Goal: Task Accomplishment & Management: Use online tool/utility

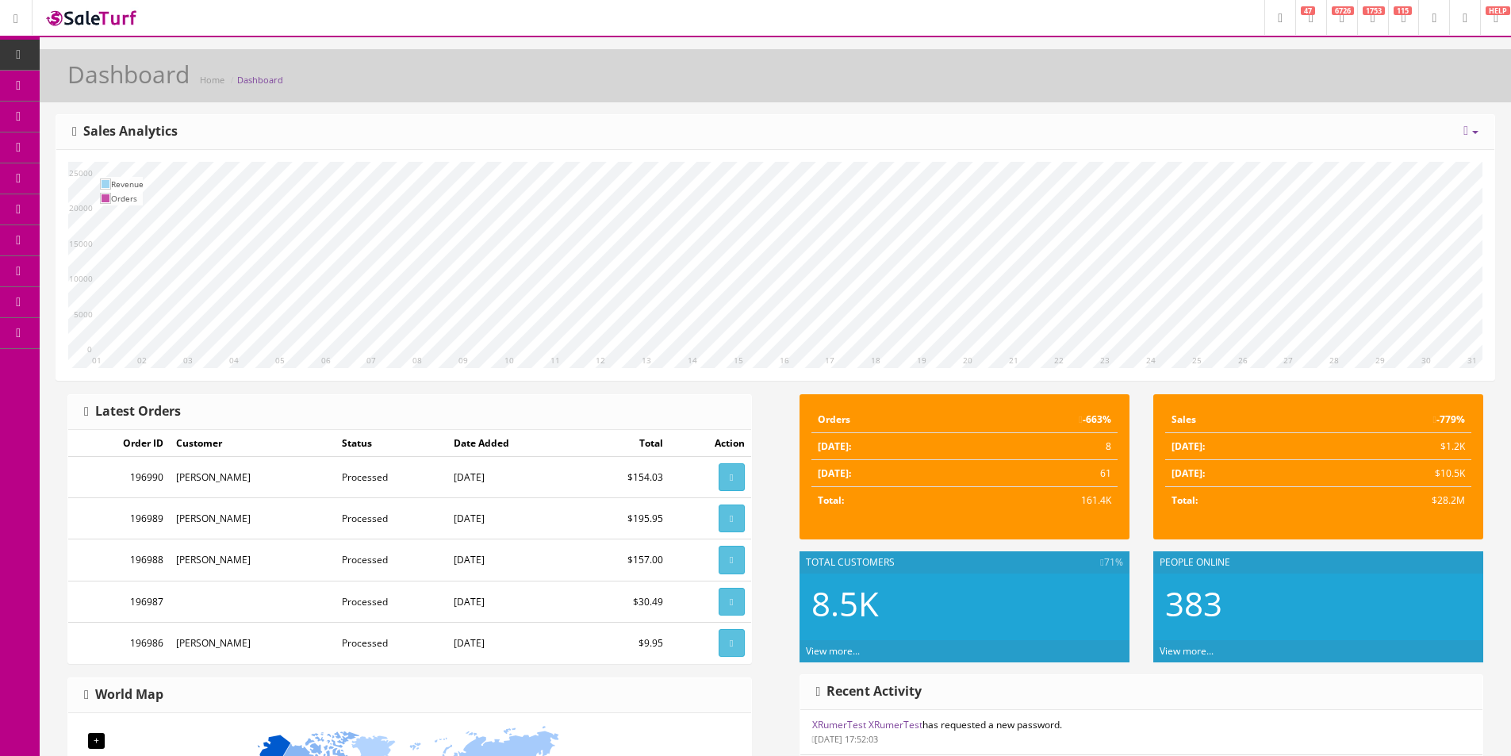
click at [1468, 133] on link at bounding box center [1471, 131] width 15 height 13
click at [1397, 217] on link "Year" at bounding box center [1423, 219] width 142 height 18
click at [1456, 137] on div "Today Week Month Year Year over Year Last Year over Prior Year Sales Analytics" at bounding box center [775, 132] width 1438 height 35
click at [1467, 133] on icon at bounding box center [1466, 131] width 5 height 13
click at [1398, 203] on link "Month" at bounding box center [1423, 201] width 142 height 18
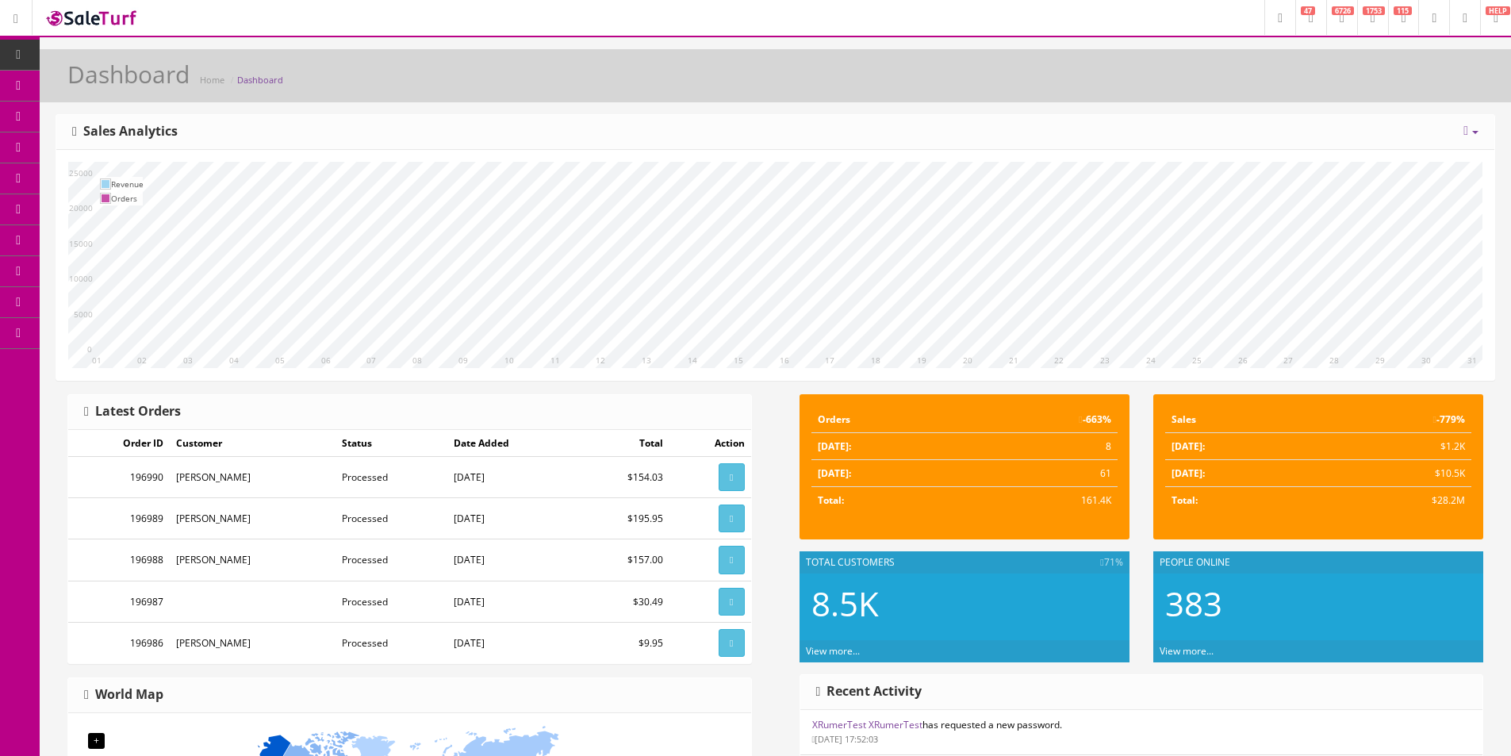
drag, startPoint x: 61, startPoint y: 90, endPoint x: 61, endPoint y: 1, distance: 88.8
click at [61, 90] on link "Products" at bounding box center [123, 86] width 167 height 31
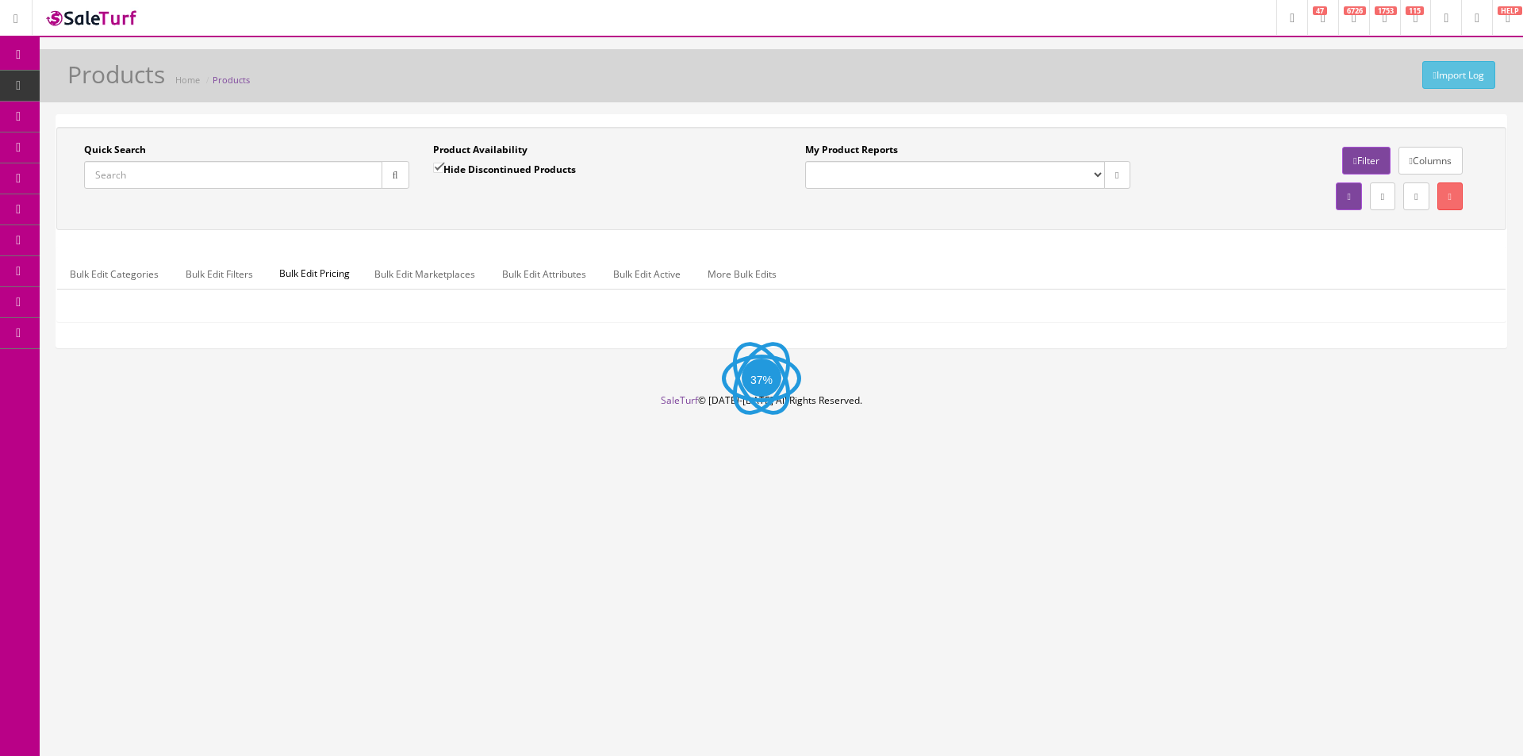
click at [258, 173] on input "Quick Search" at bounding box center [233, 175] width 298 height 28
paste input "220402904"
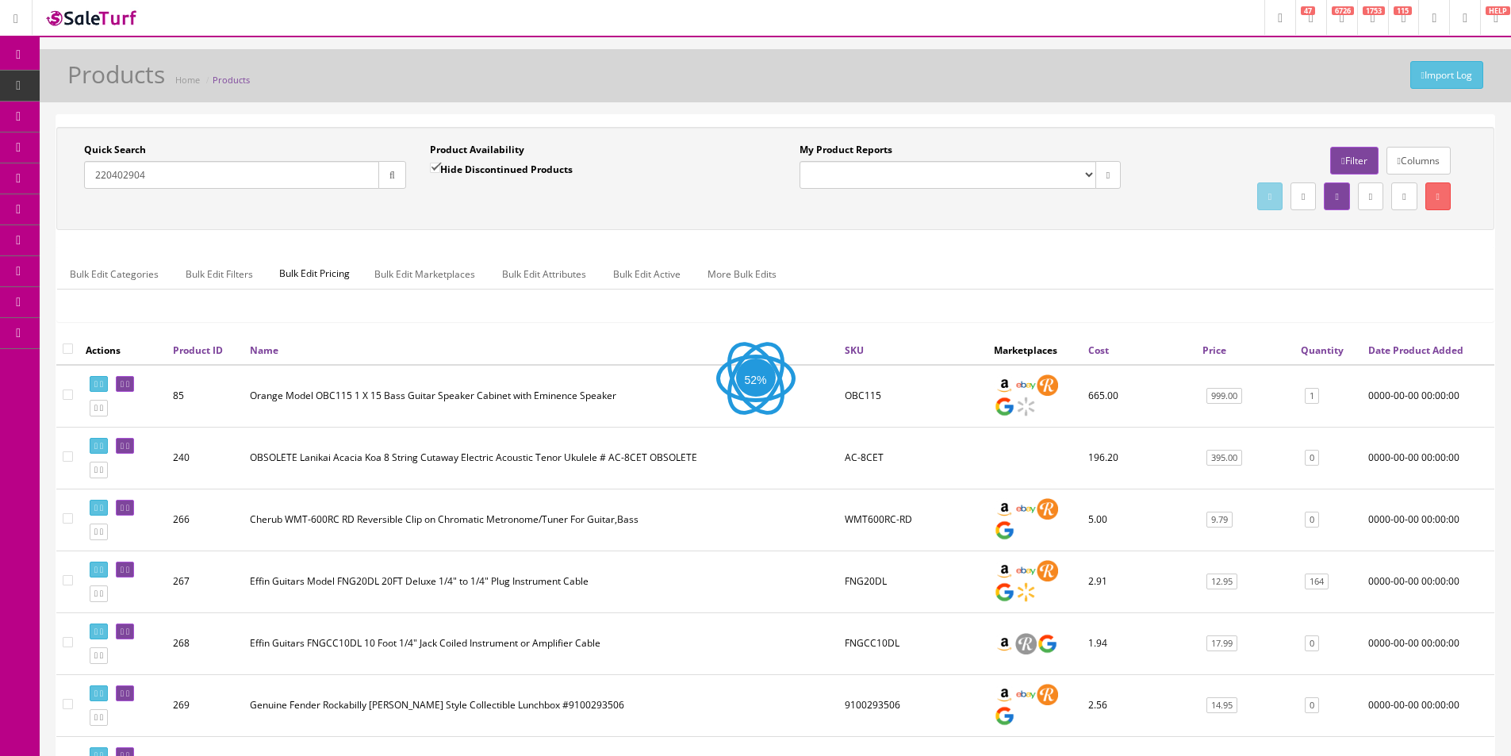
type input "220402904"
click at [389, 178] on icon "button" at bounding box center [392, 176] width 6 height 10
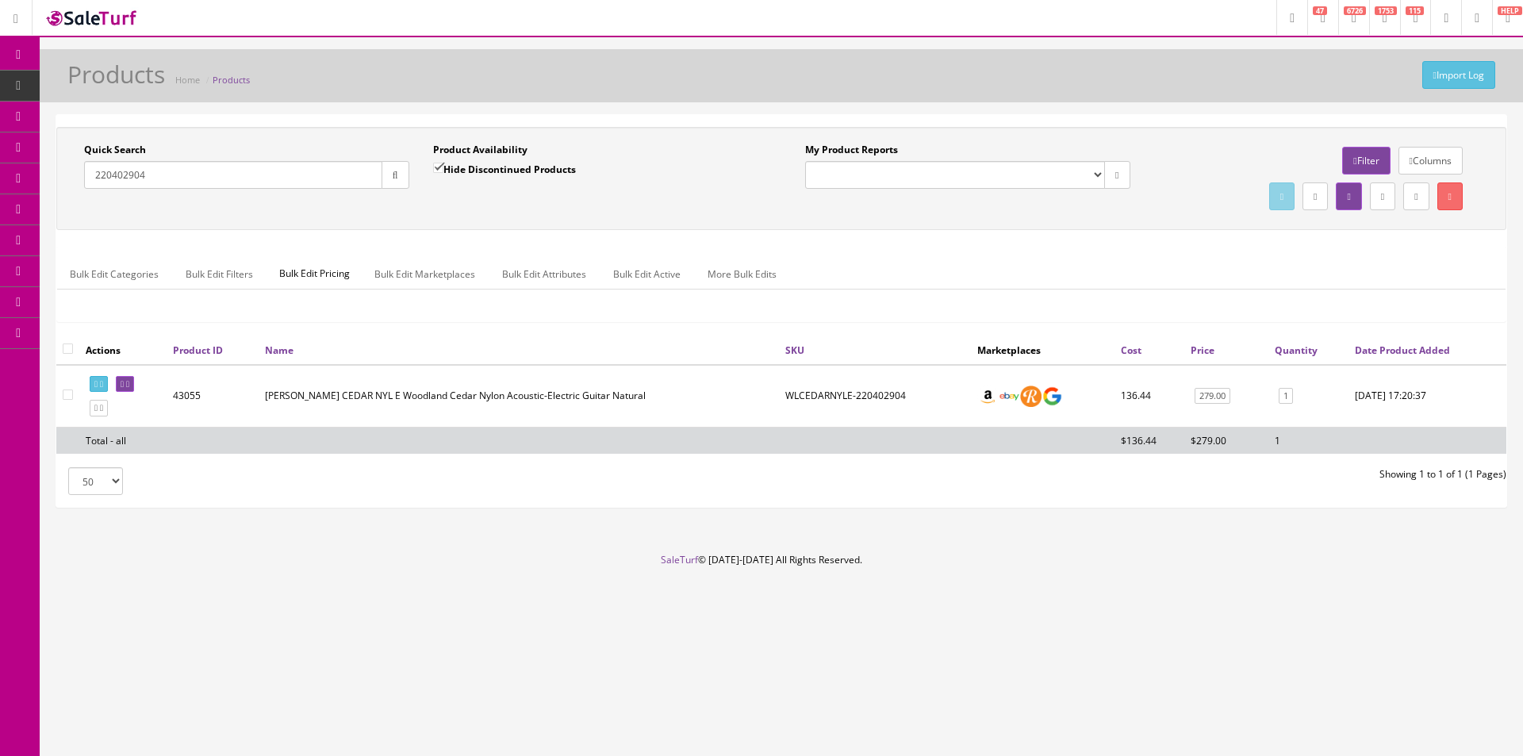
click at [129, 380] on icon at bounding box center [127, 384] width 3 height 9
drag, startPoint x: 292, startPoint y: 397, endPoint x: 363, endPoint y: 389, distance: 71.7
click at [363, 389] on td "Luna WL CEDAR NYL E Woodland Cedar Nylon Acoustic-Electric Guitar Natural" at bounding box center [519, 396] width 520 height 63
copy td "WL CEDAR NYL E"
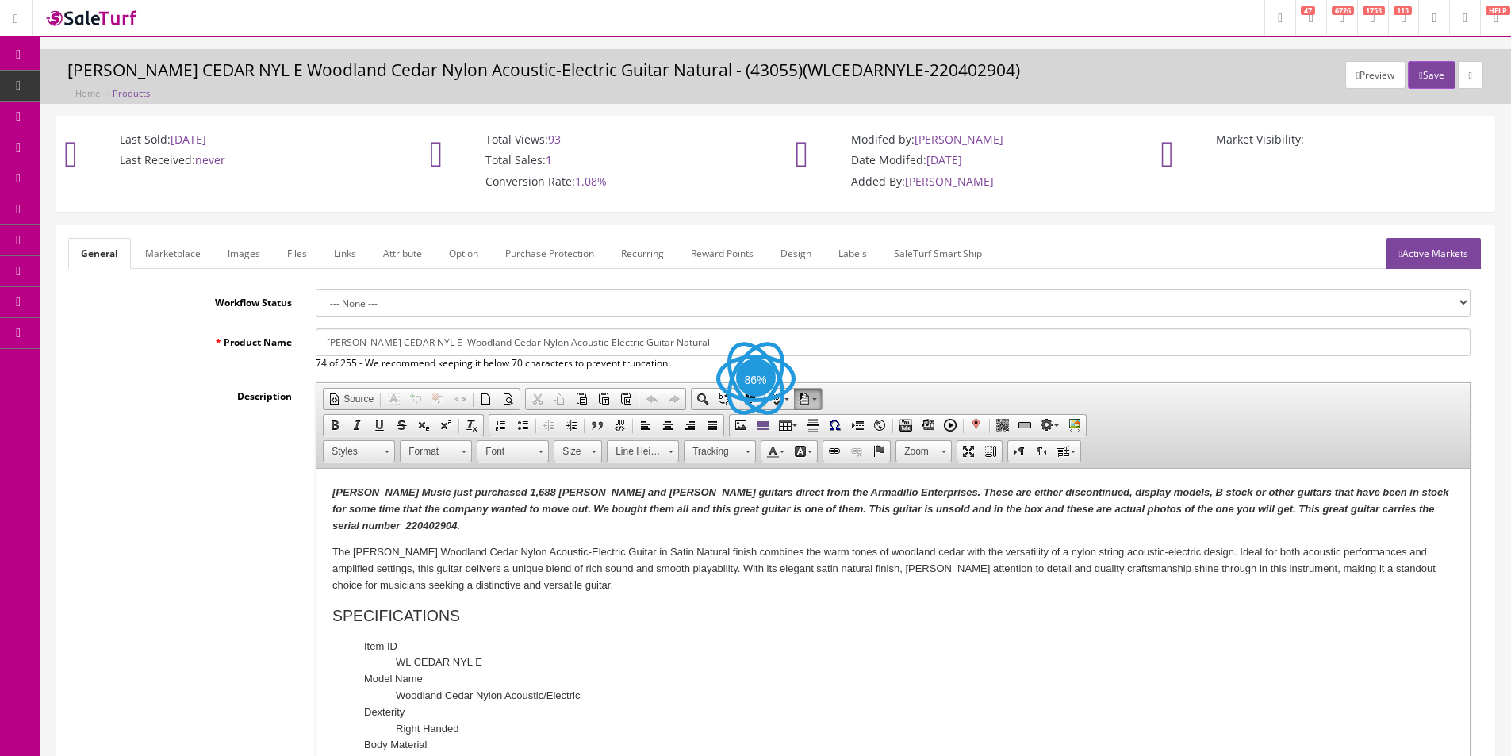
click at [74, 85] on link "Products" at bounding box center [123, 86] width 167 height 31
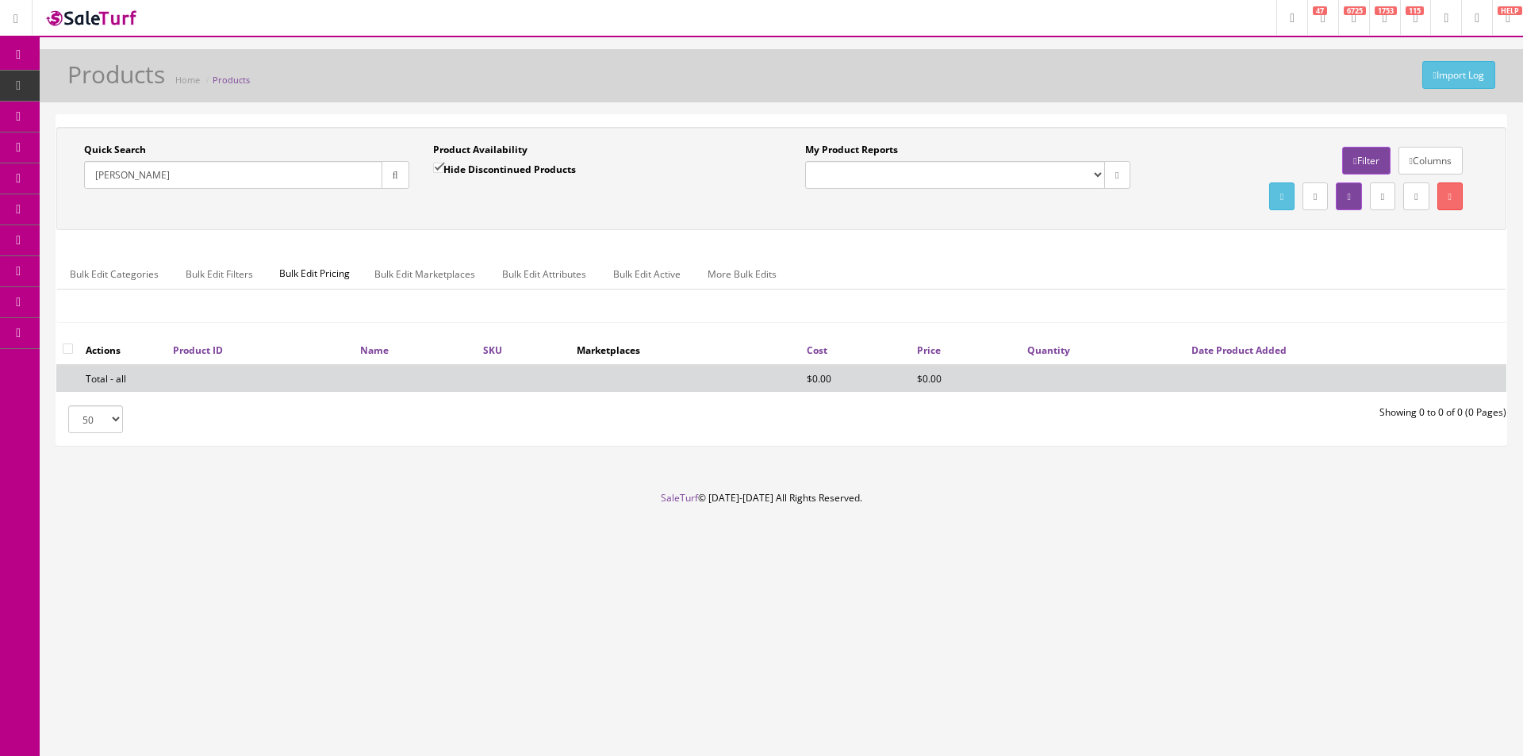
drag, startPoint x: 121, startPoint y: 178, endPoint x: 145, endPoint y: 176, distance: 24.6
click at [145, 177] on input "Siegfreid" at bounding box center [233, 175] width 298 height 28
type input "[PERSON_NAME]"
click at [183, 178] on input "[PERSON_NAME]" at bounding box center [233, 175] width 298 height 28
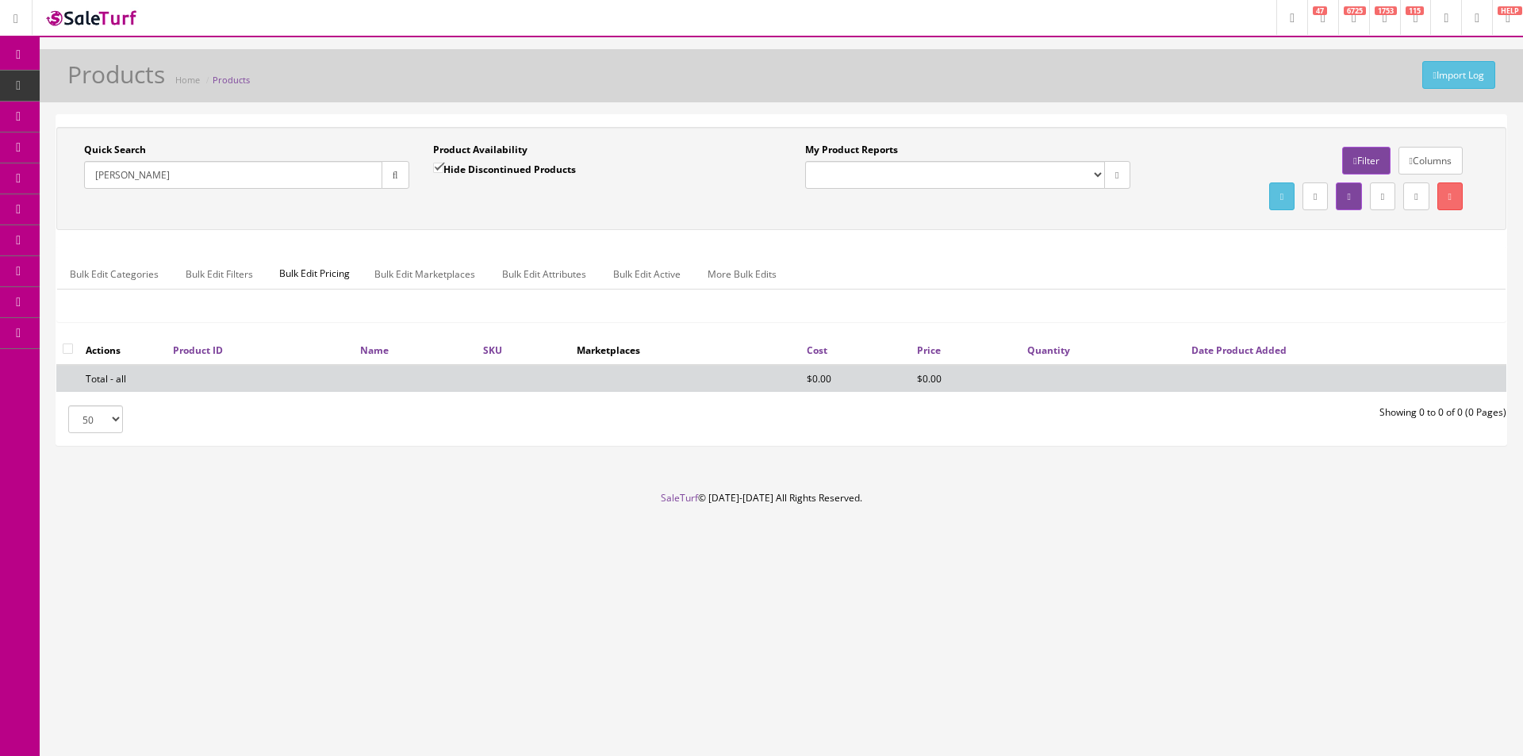
click at [125, 179] on span "Order List" at bounding box center [116, 177] width 44 height 13
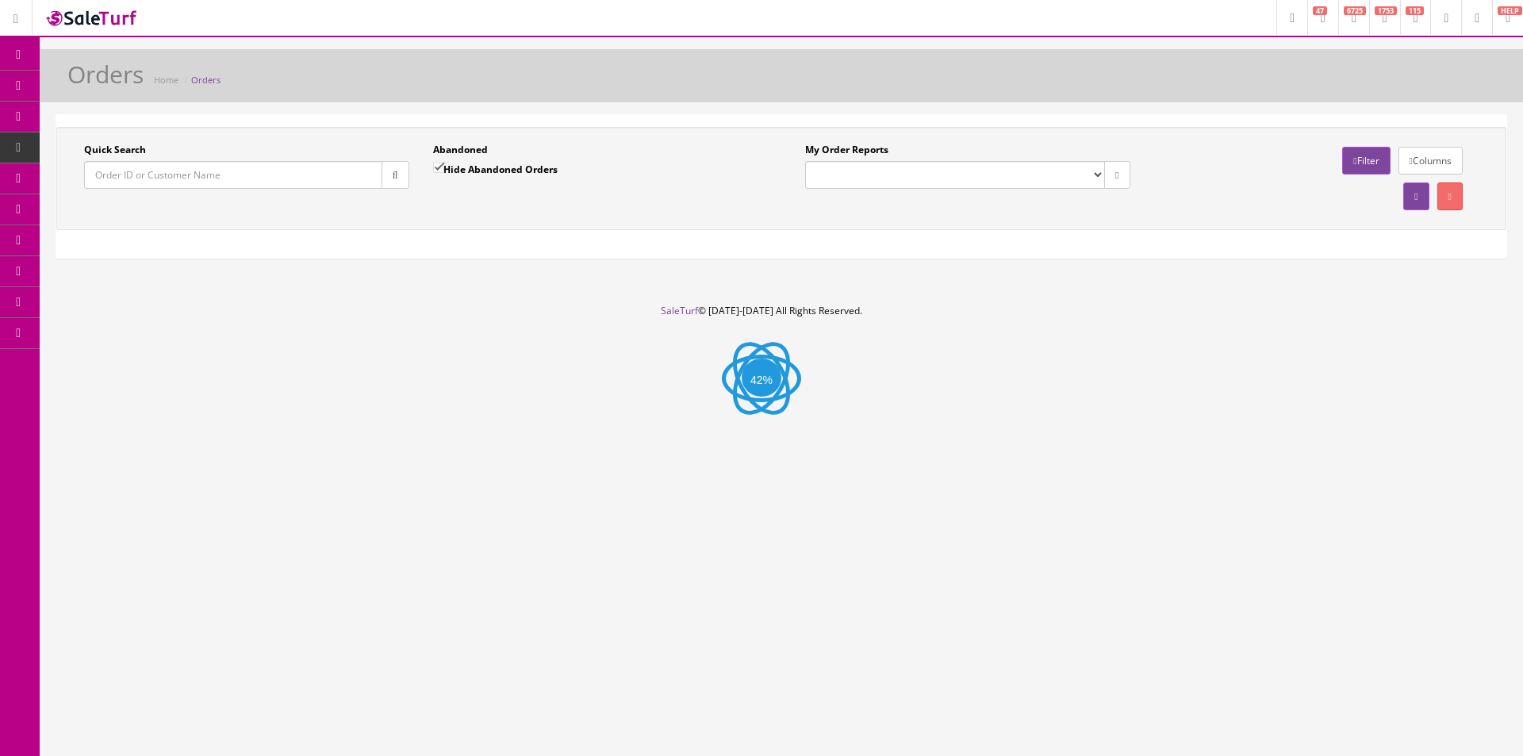
click at [241, 180] on input "Quick Search" at bounding box center [233, 175] width 298 height 28
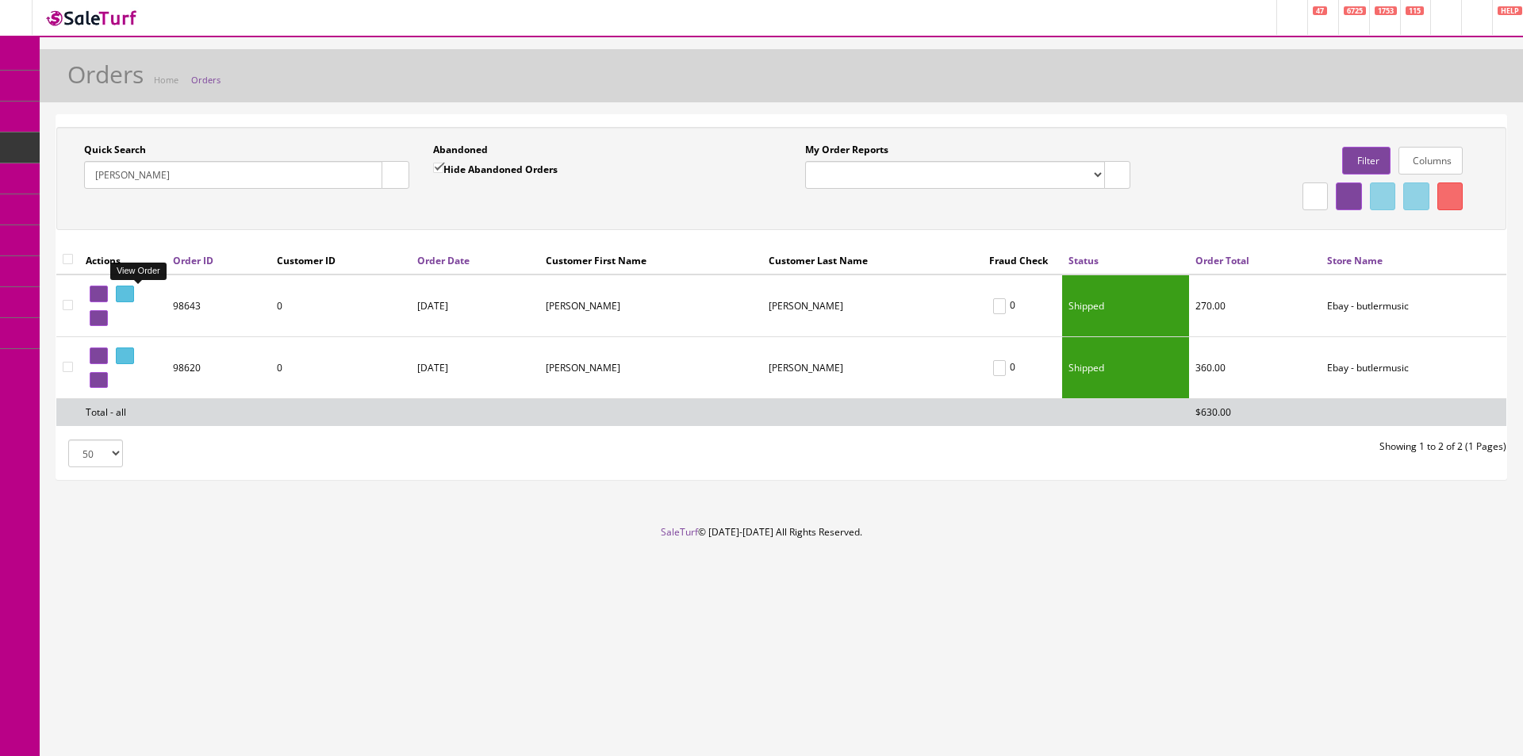
type input "[PERSON_NAME]"
click at [129, 296] on icon at bounding box center [127, 294] width 3 height 9
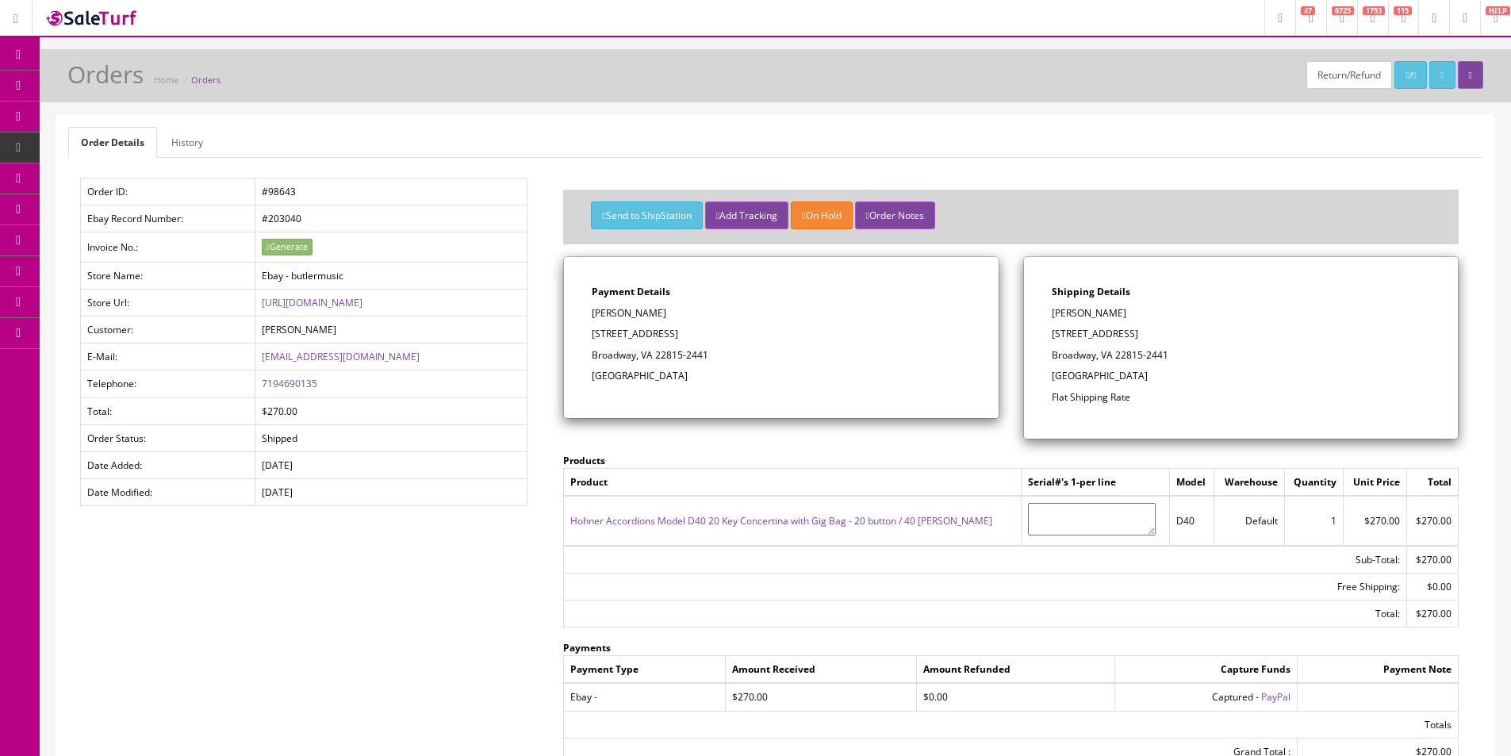
click at [1068, 99] on div "Return/Refund / Orders Home Orders" at bounding box center [775, 75] width 1471 height 53
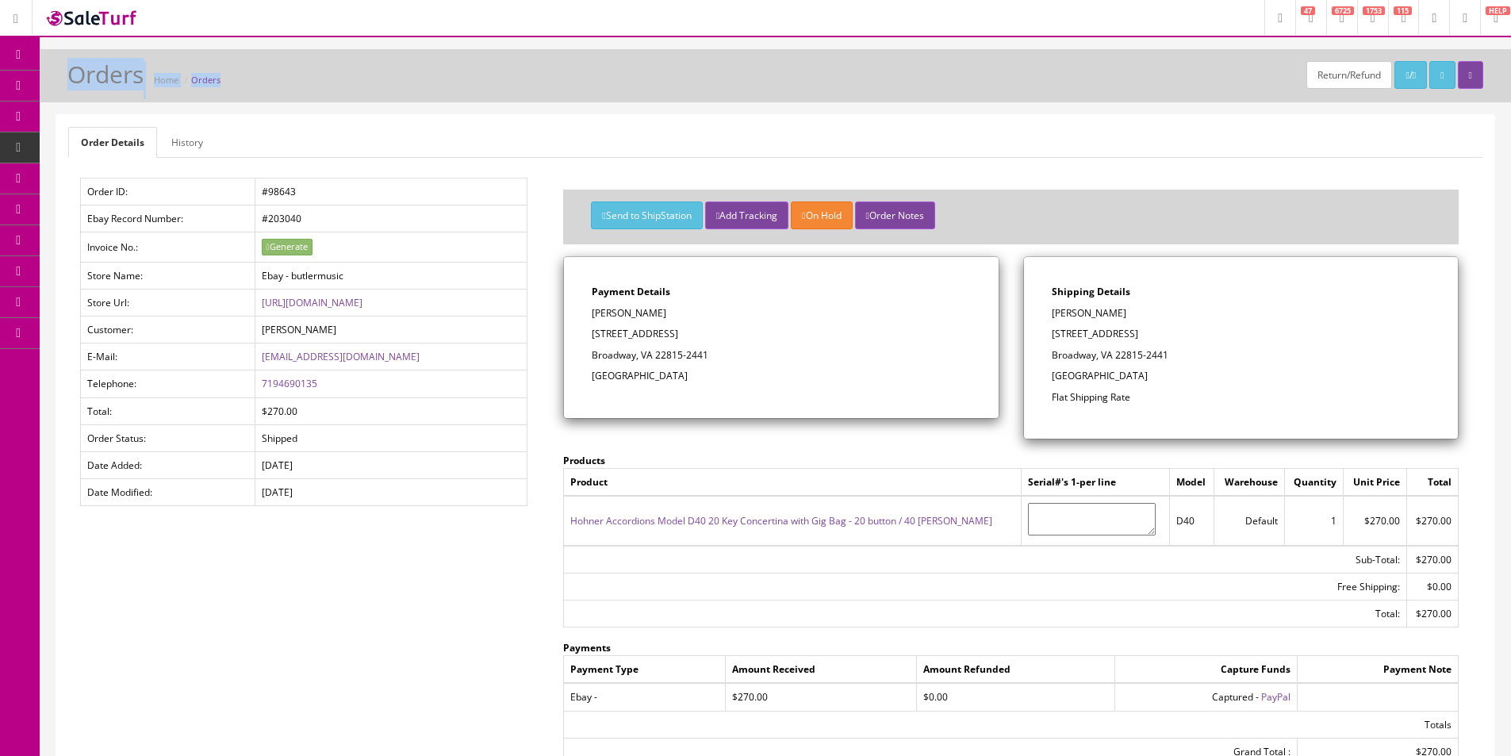
click at [1067, 94] on div "Return/Refund / Orders Home Orders" at bounding box center [776, 80] width 1448 height 38
drag, startPoint x: 117, startPoint y: 84, endPoint x: 105, endPoint y: 24, distance: 61.6
click at [117, 84] on span "Products" at bounding box center [113, 85] width 39 height 13
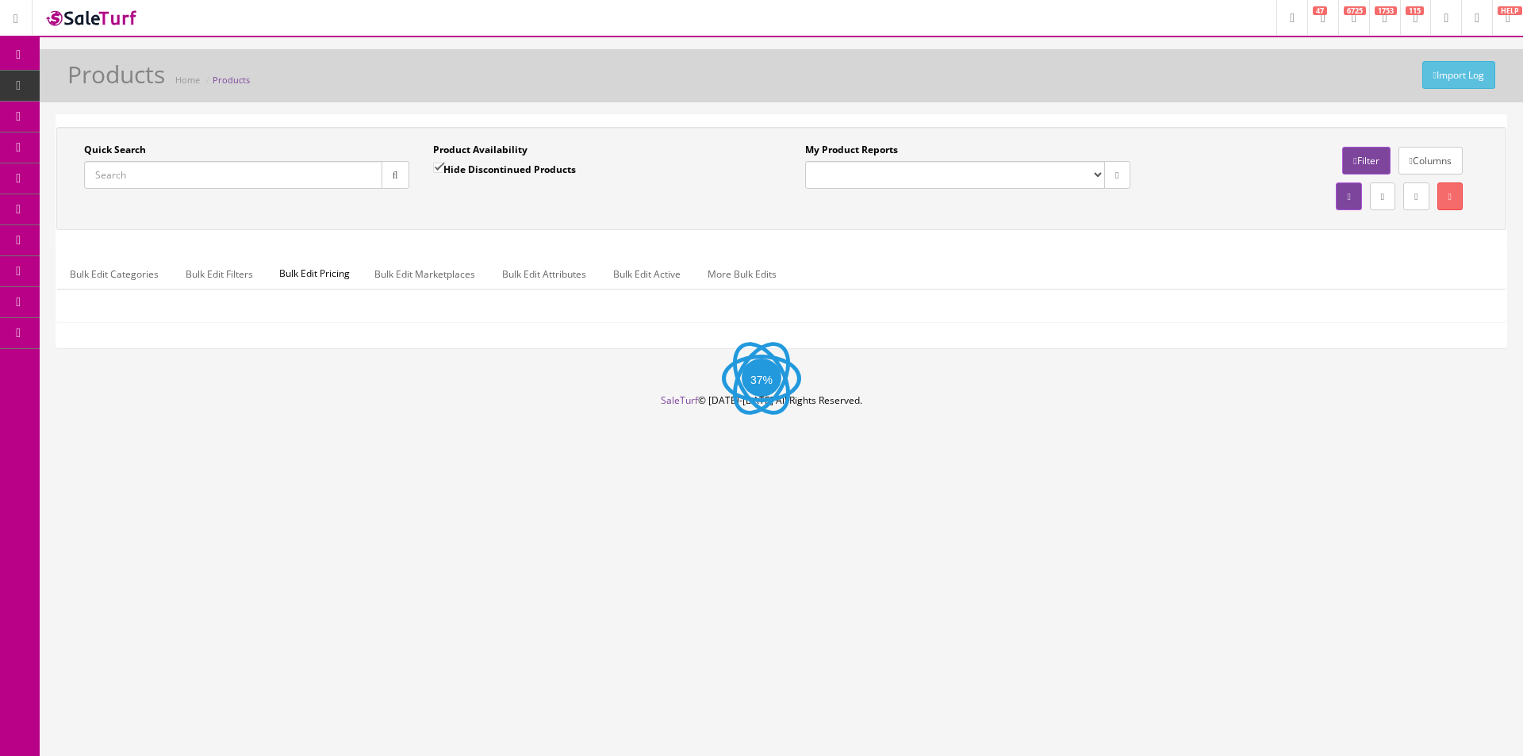
click at [361, 168] on input "Quick Search" at bounding box center [233, 175] width 298 height 28
paste input "DAEMINIDCVNATGS"
type input "DAEMINIDCVNATGS"
click at [396, 177] on icon "button" at bounding box center [396, 176] width 6 height 10
click at [397, 181] on button "button" at bounding box center [396, 175] width 28 height 28
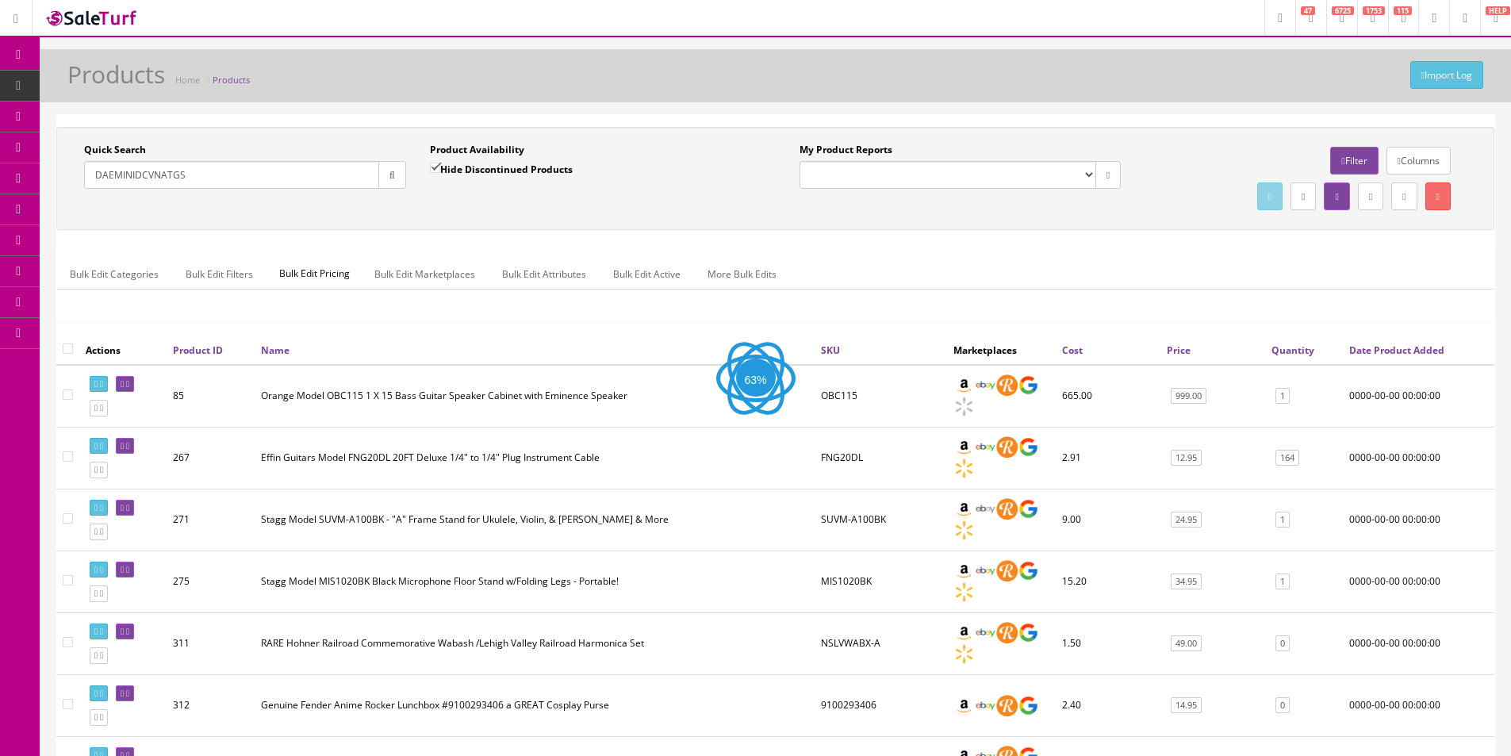
click at [547, 184] on div "Hide Discontinued Products" at bounding box center [501, 175] width 143 height 28
drag, startPoint x: 547, startPoint y: 184, endPoint x: 493, endPoint y: 210, distance: 60.0
click at [493, 210] on div "Quick Search DAEMINIDCVNATGS Date From Product Availability Hide Discontinued P…" at bounding box center [775, 178] width 1430 height 71
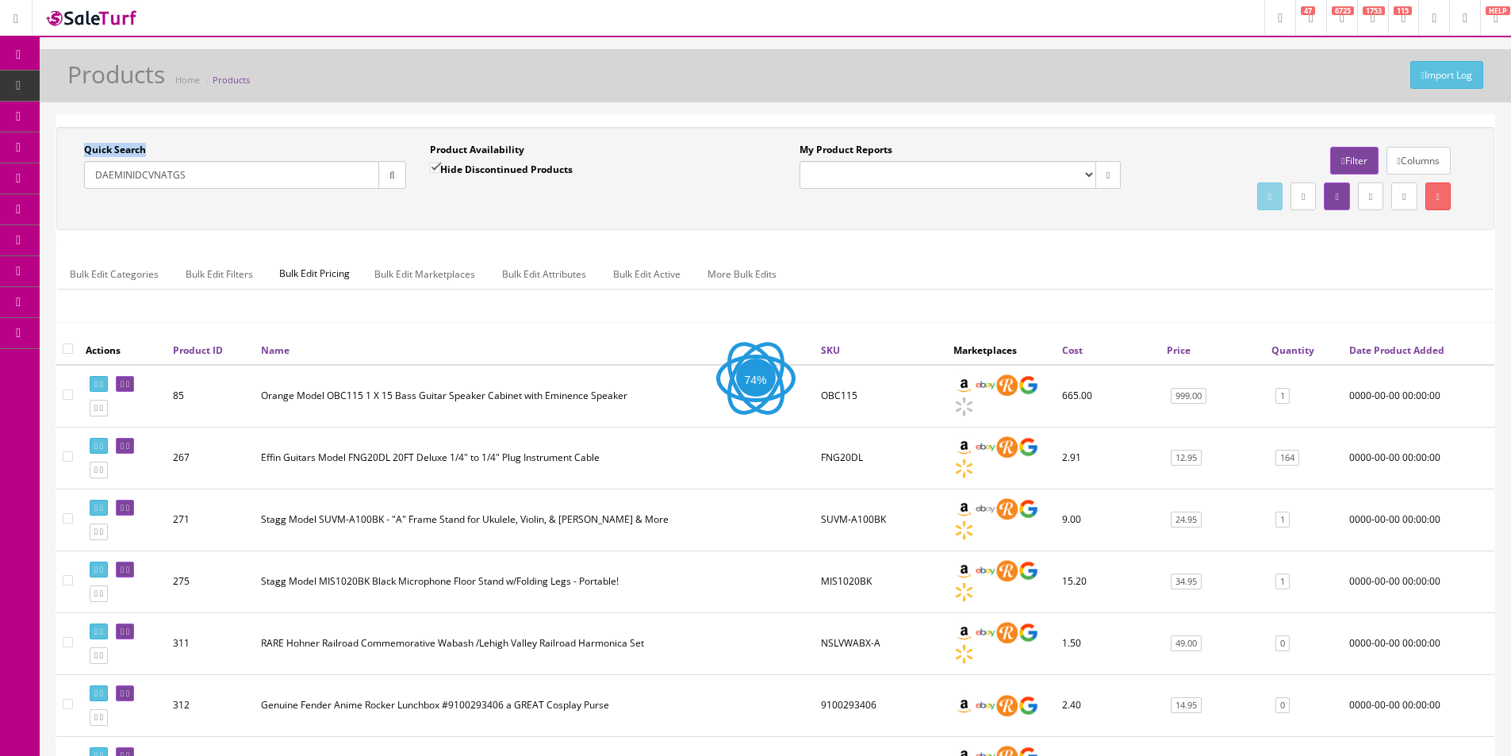
click at [493, 210] on div "Quick Search DAEMINIDCVNATGS Date From Product Availability Hide Discontinued P…" at bounding box center [775, 178] width 1430 height 71
click at [492, 211] on div "Quick Search DAEMINIDCVNATGS Date From Product Availability Hide Discontinued P…" at bounding box center [775, 178] width 1430 height 71
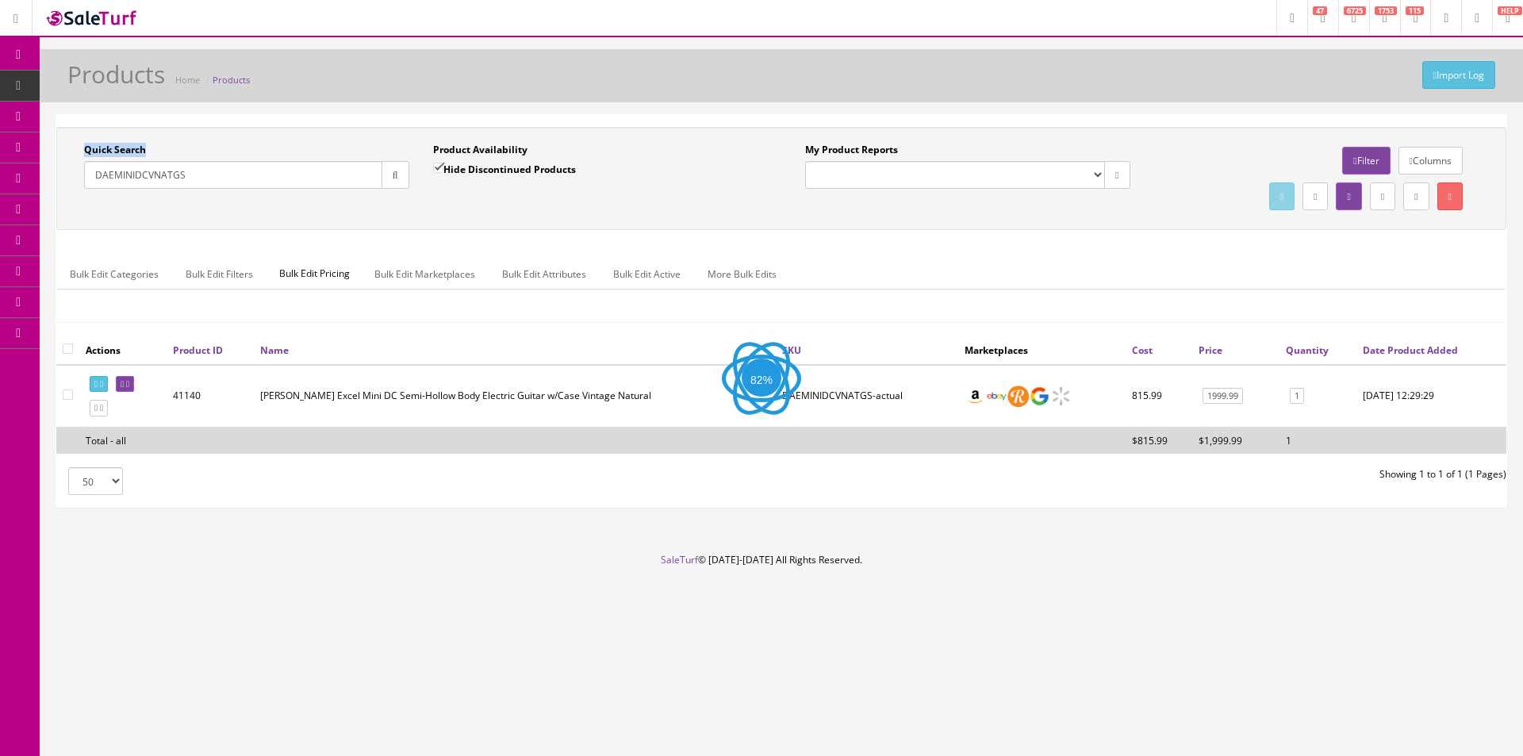
click at [492, 211] on div "Quick Search DAEMINIDCVNATGS Date From Product Availability Hide Discontinued P…" at bounding box center [781, 178] width 1442 height 71
drag, startPoint x: 492, startPoint y: 211, endPoint x: 1299, endPoint y: 347, distance: 818.8
click at [505, 213] on div "Quick Search DAEMINIDCVNATGS Date From Product Availability Hide Discontinued P…" at bounding box center [781, 178] width 1442 height 71
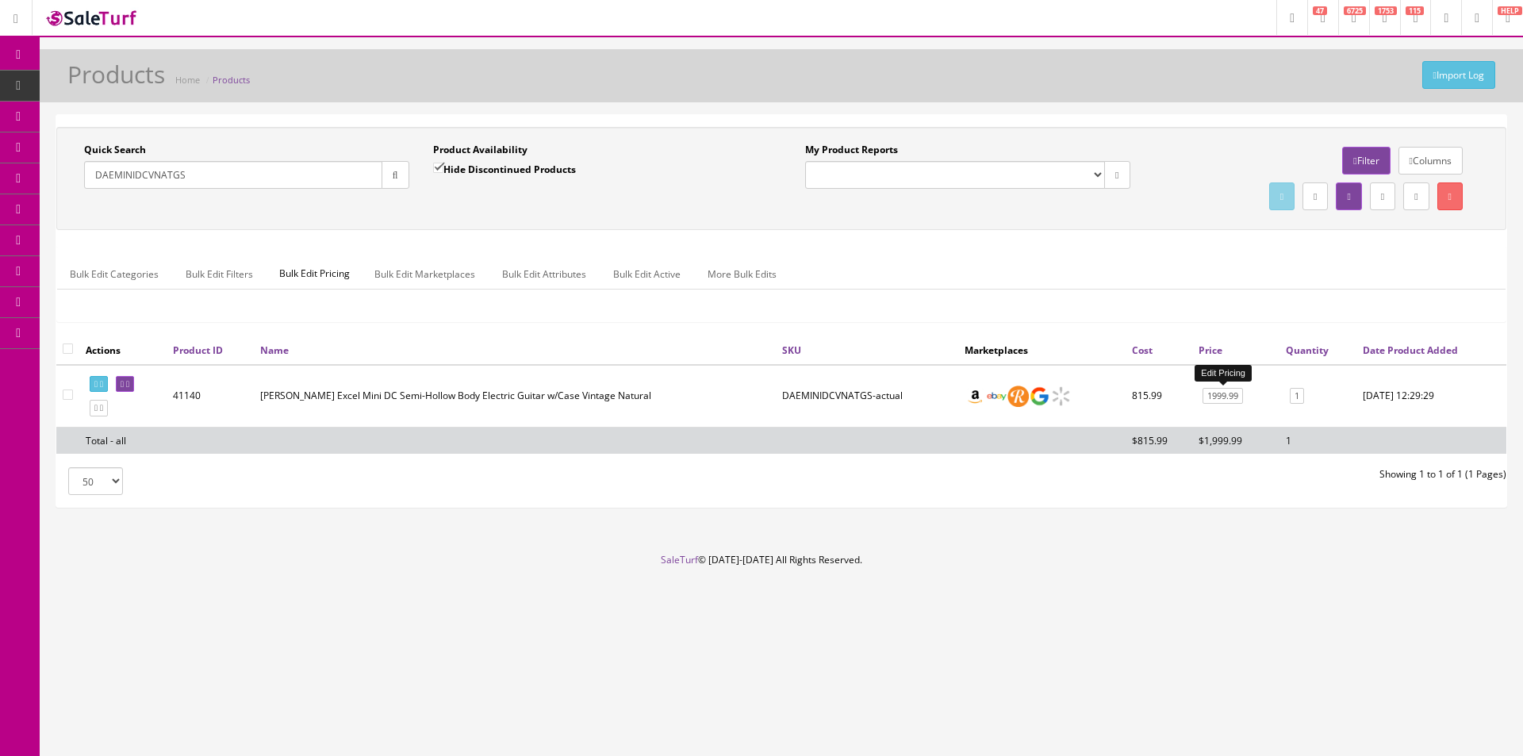
click at [1233, 401] on link "1999.99" at bounding box center [1223, 396] width 40 height 17
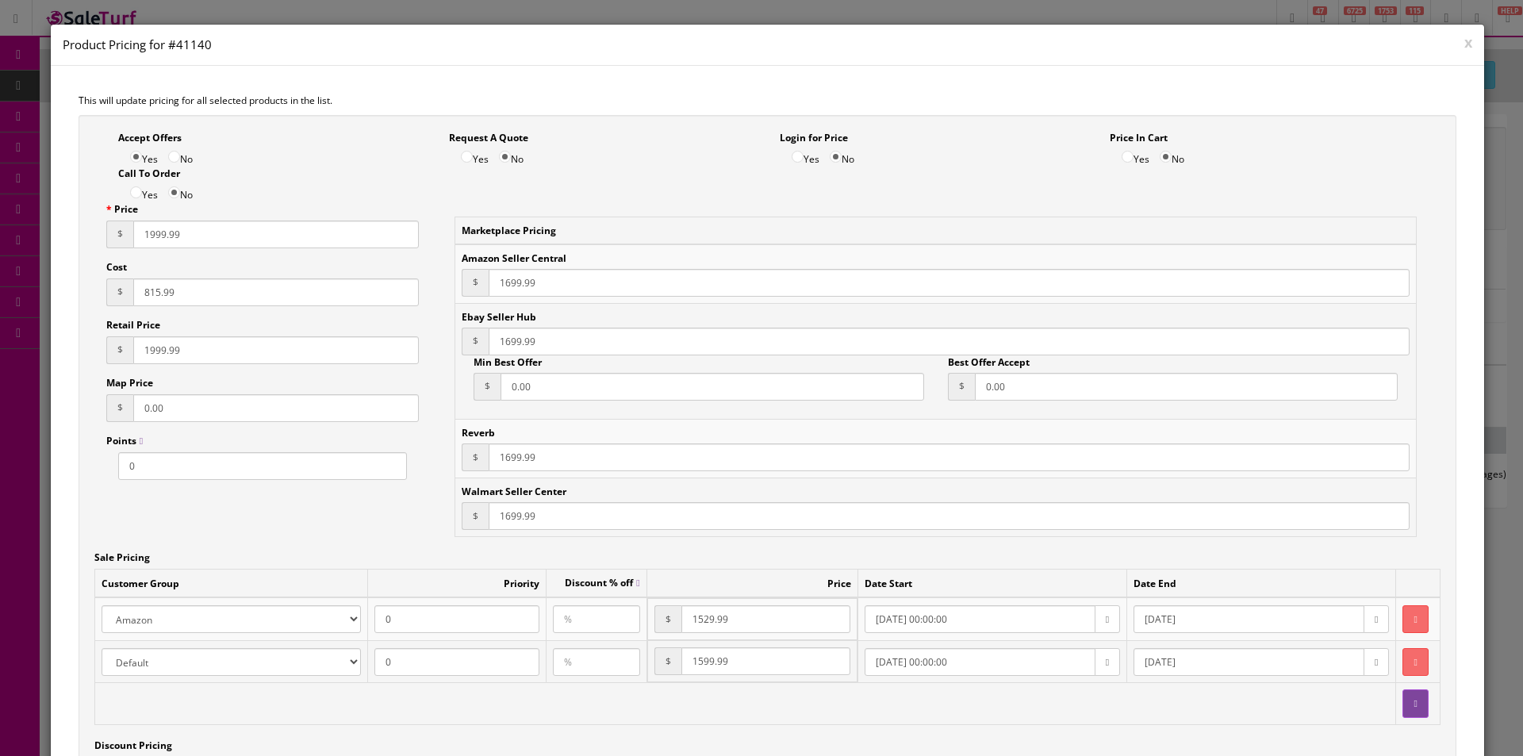
click at [1464, 40] on button "x" at bounding box center [1468, 42] width 8 height 14
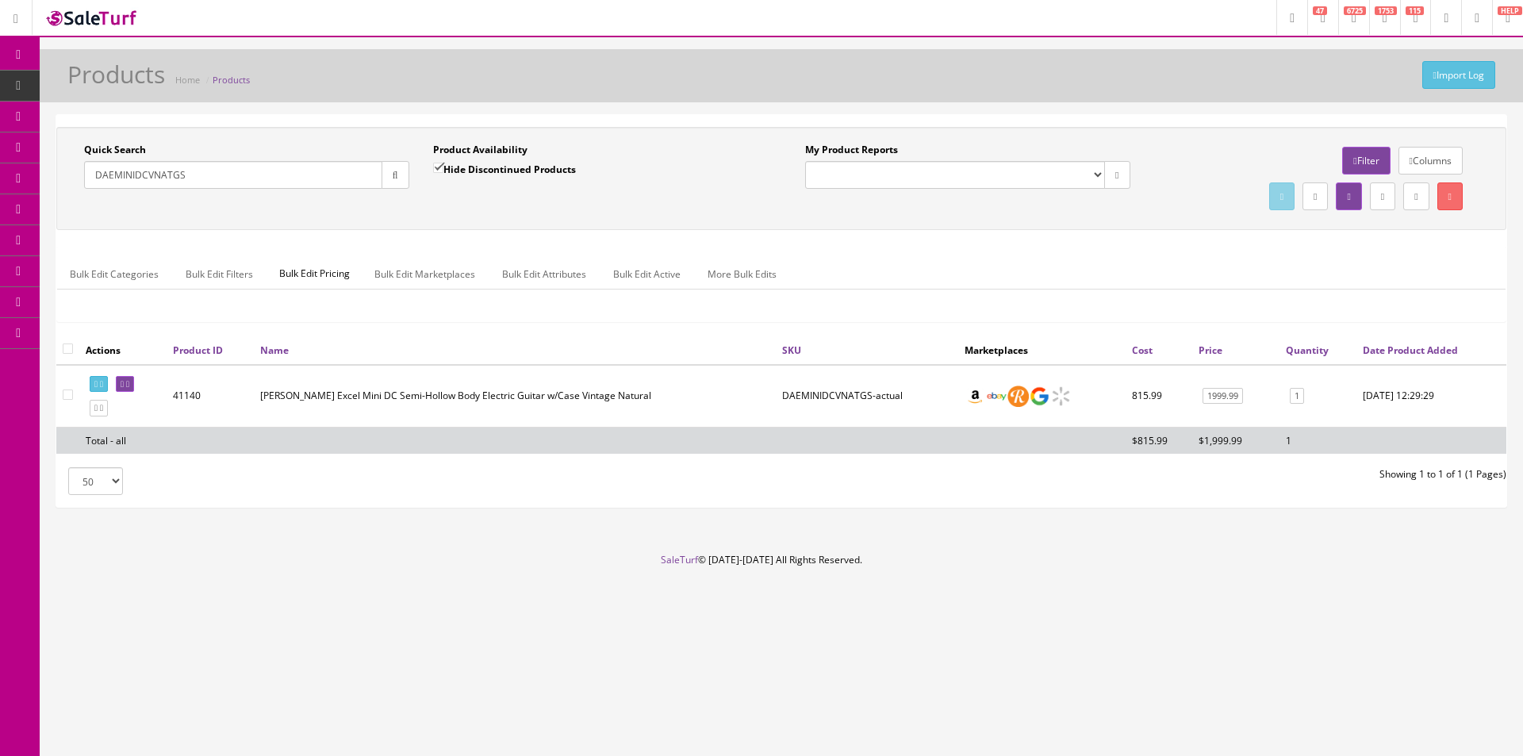
click at [1096, 248] on div "Bulk Edit Categories Bulk Edit Filters Bulk Edit Pricing Bulk Edit Marketplaces…" at bounding box center [781, 284] width 1448 height 75
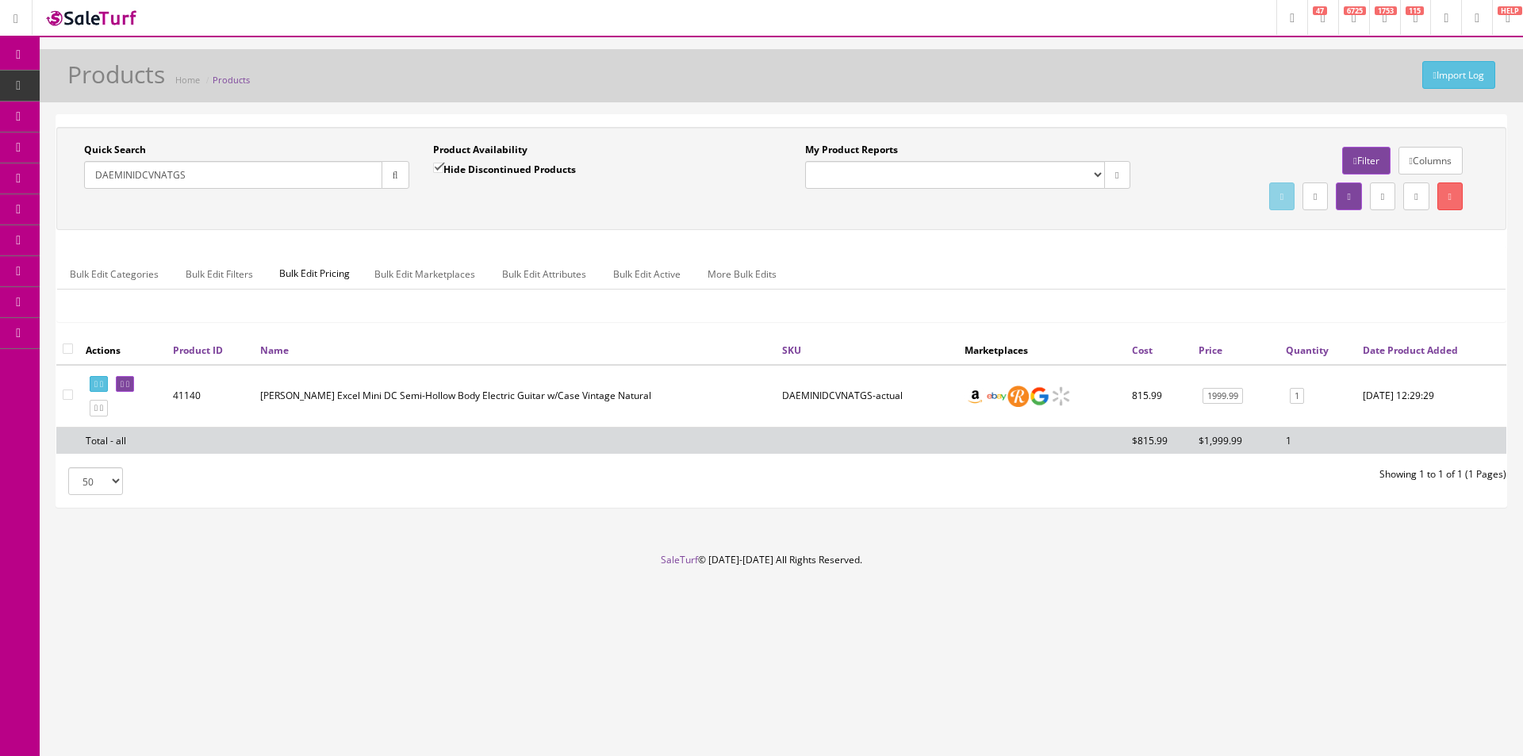
click at [1096, 248] on div "Bulk Edit Categories Bulk Edit Filters Bulk Edit Pricing Bulk Edit Marketplaces…" at bounding box center [781, 284] width 1448 height 75
drag, startPoint x: 1096, startPoint y: 248, endPoint x: 1197, endPoint y: 267, distance: 102.5
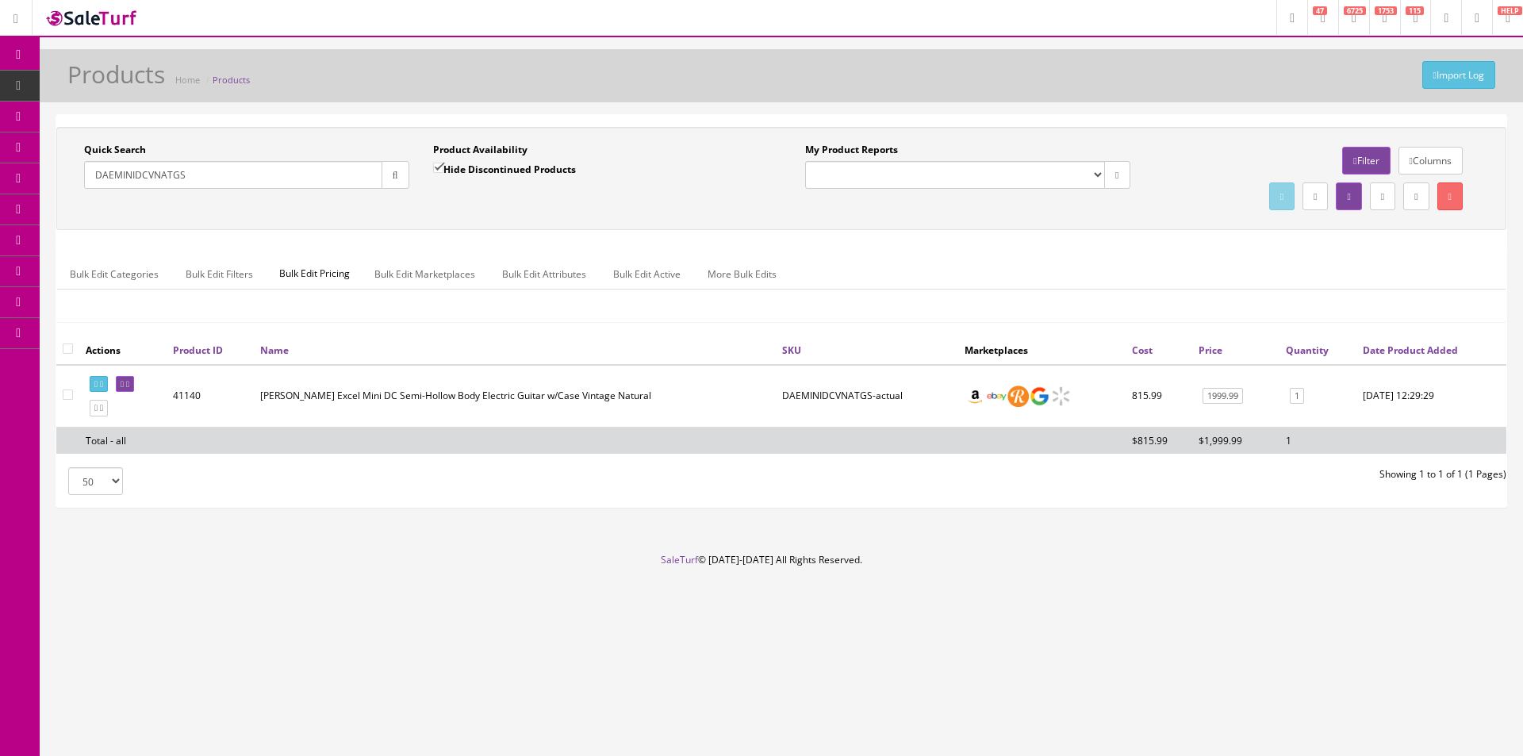
click at [1096, 248] on div "Bulk Edit Categories Bulk Edit Filters Bulk Edit Pricing Bulk Edit Marketplaces…" at bounding box center [781, 284] width 1448 height 75
click at [904, 247] on div "Bulk Edit Categories Bulk Edit Filters Bulk Edit Pricing Bulk Edit Marketplaces…" at bounding box center [781, 284] width 1448 height 75
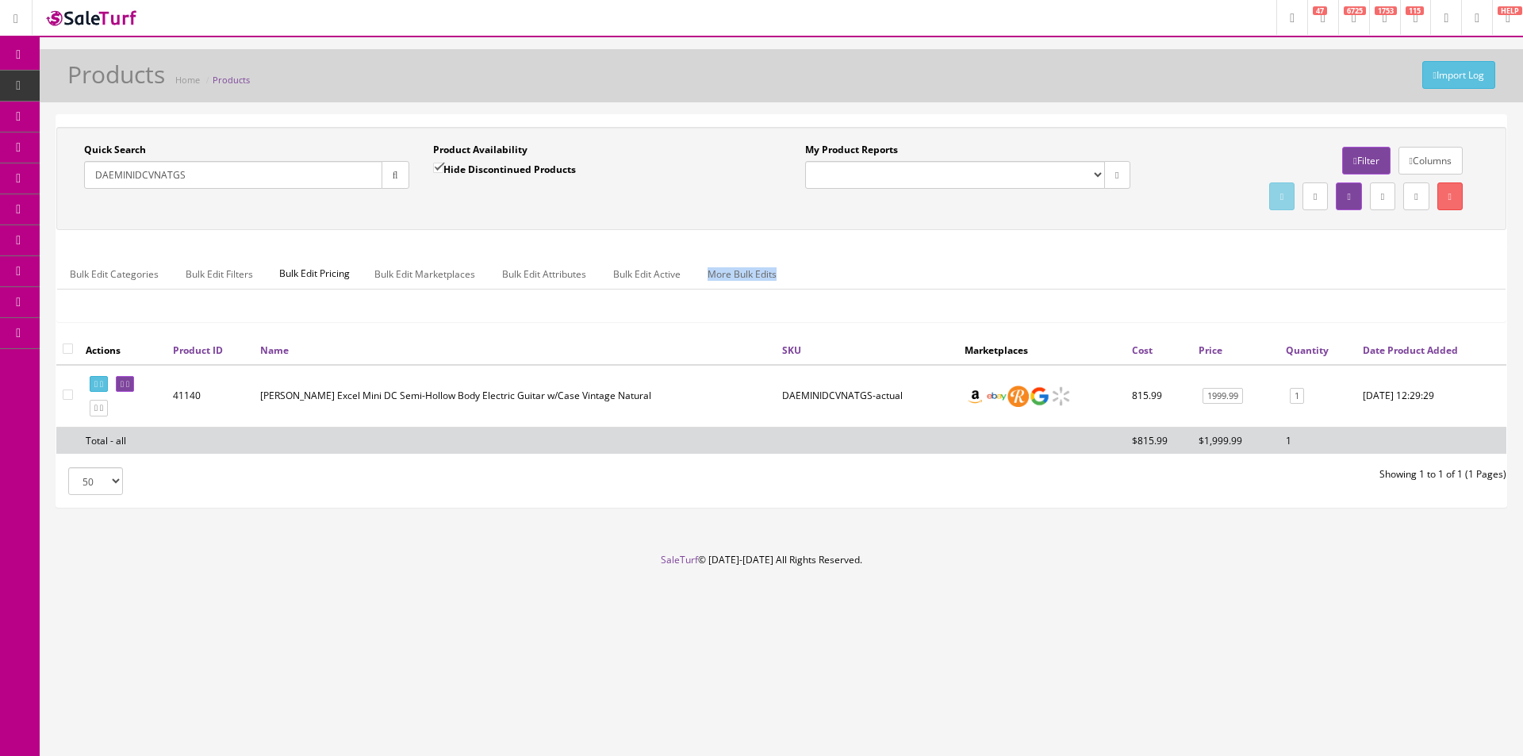
click at [904, 247] on div "Bulk Edit Categories Bulk Edit Filters Bulk Edit Pricing Bulk Edit Marketplaces…" at bounding box center [781, 284] width 1448 height 75
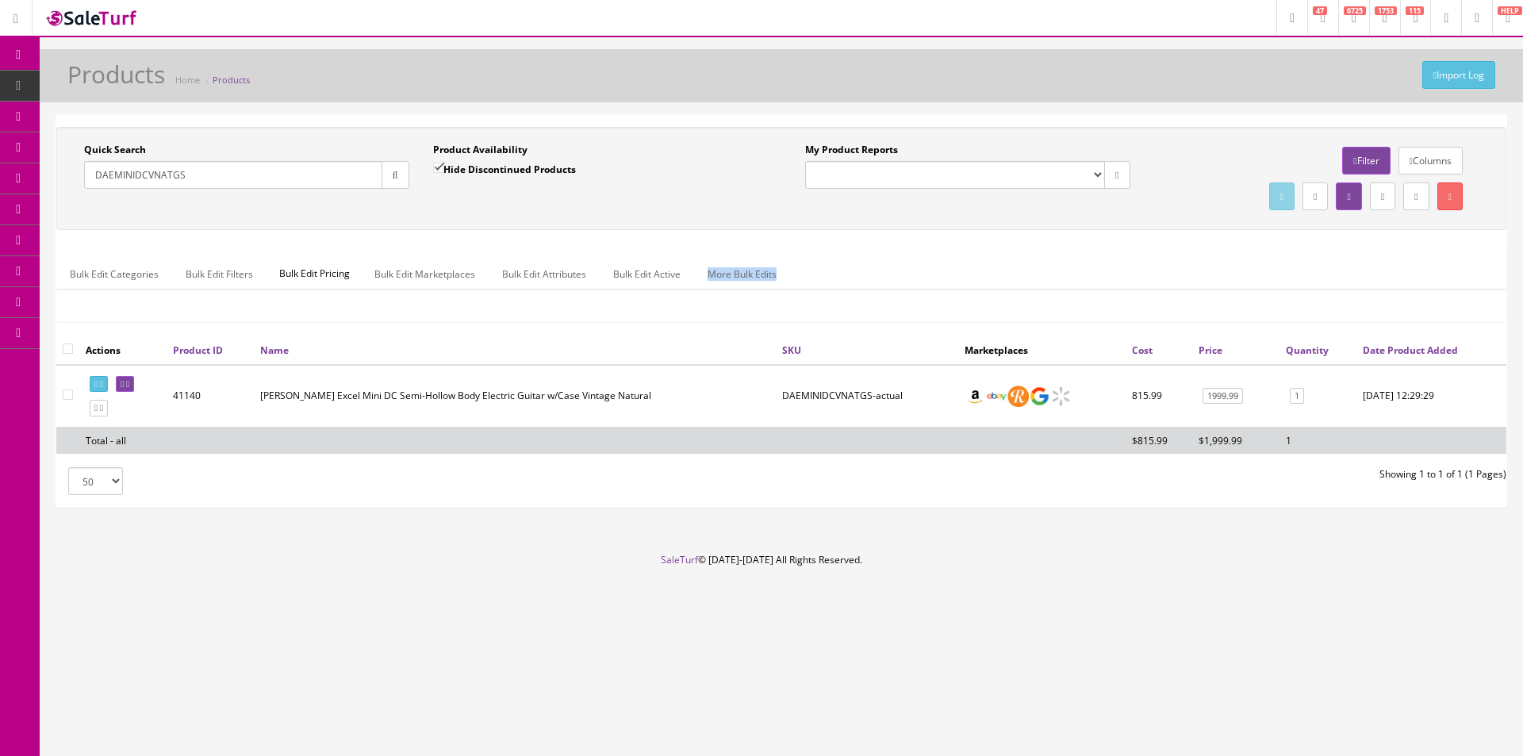
click at [904, 247] on div "Bulk Edit Categories Bulk Edit Filters Bulk Edit Pricing Bulk Edit Marketplaces…" at bounding box center [781, 284] width 1448 height 75
drag, startPoint x: 904, startPoint y: 247, endPoint x: 600, endPoint y: 195, distance: 308.2
click at [901, 247] on div "Bulk Edit Categories Bulk Edit Filters Bulk Edit Pricing Bulk Edit Marketplaces…" at bounding box center [781, 284] width 1448 height 75
click at [206, 172] on input "DAEMINIDCVNATGS" at bounding box center [233, 175] width 298 height 28
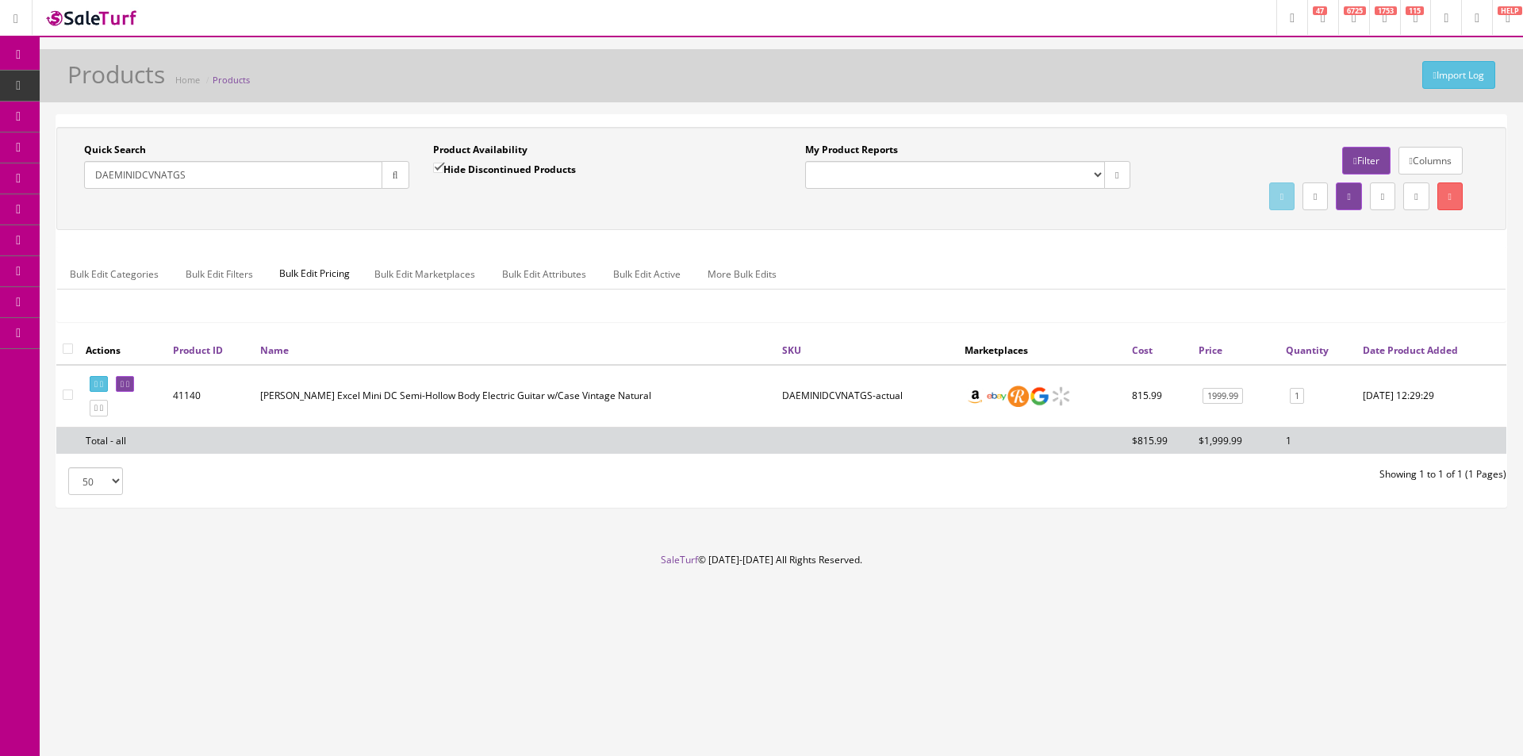
click at [206, 172] on input "DAEMINIDCVNATGS" at bounding box center [233, 175] width 298 height 28
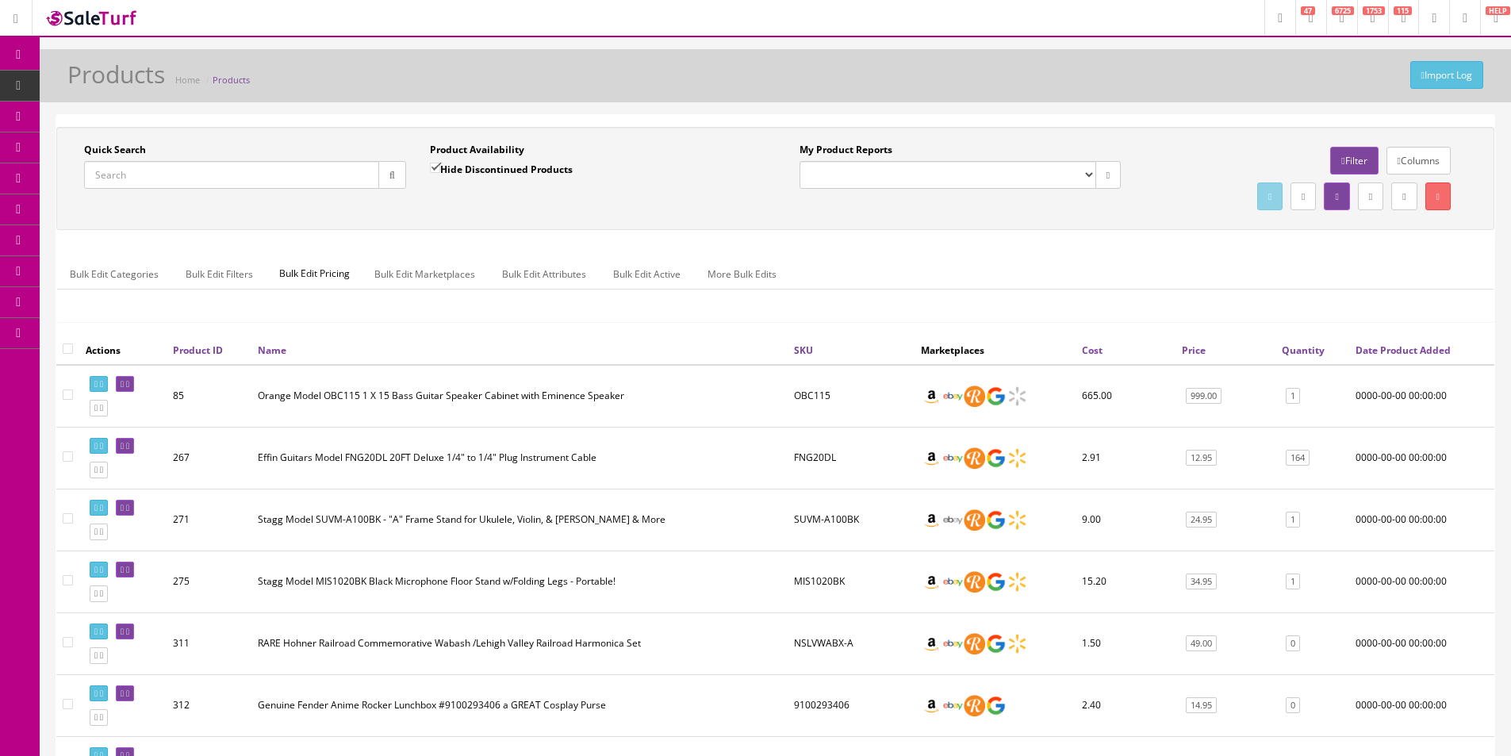
click at [1112, 286] on ul "Bulk Edit Categories Bulk Edit Filters Bulk Edit Pricing Bulk Edit Marketplaces…" at bounding box center [775, 274] width 1437 height 31
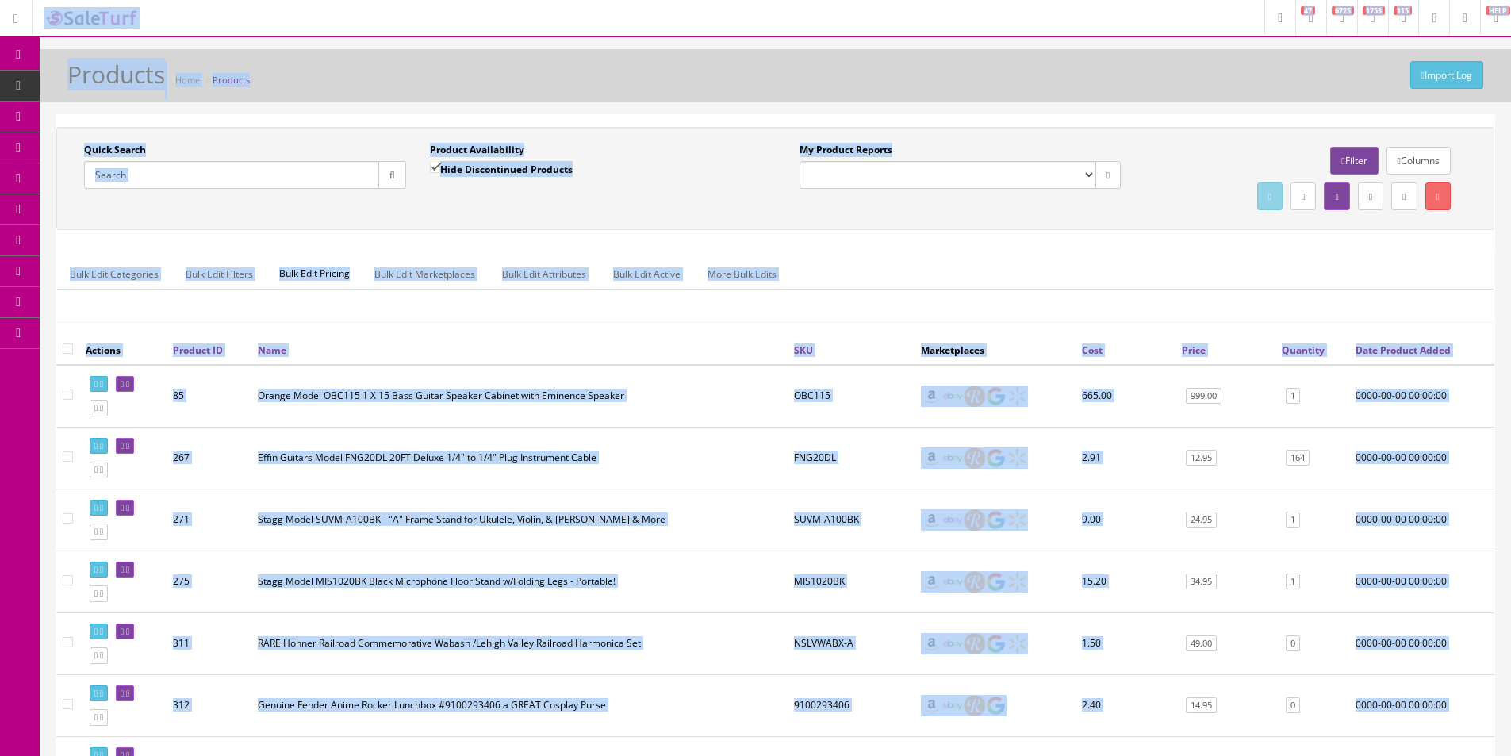
click at [1004, 257] on div "Bulk Edit Categories Bulk Edit Filters Bulk Edit Pricing Bulk Edit Marketplaces…" at bounding box center [775, 284] width 1437 height 75
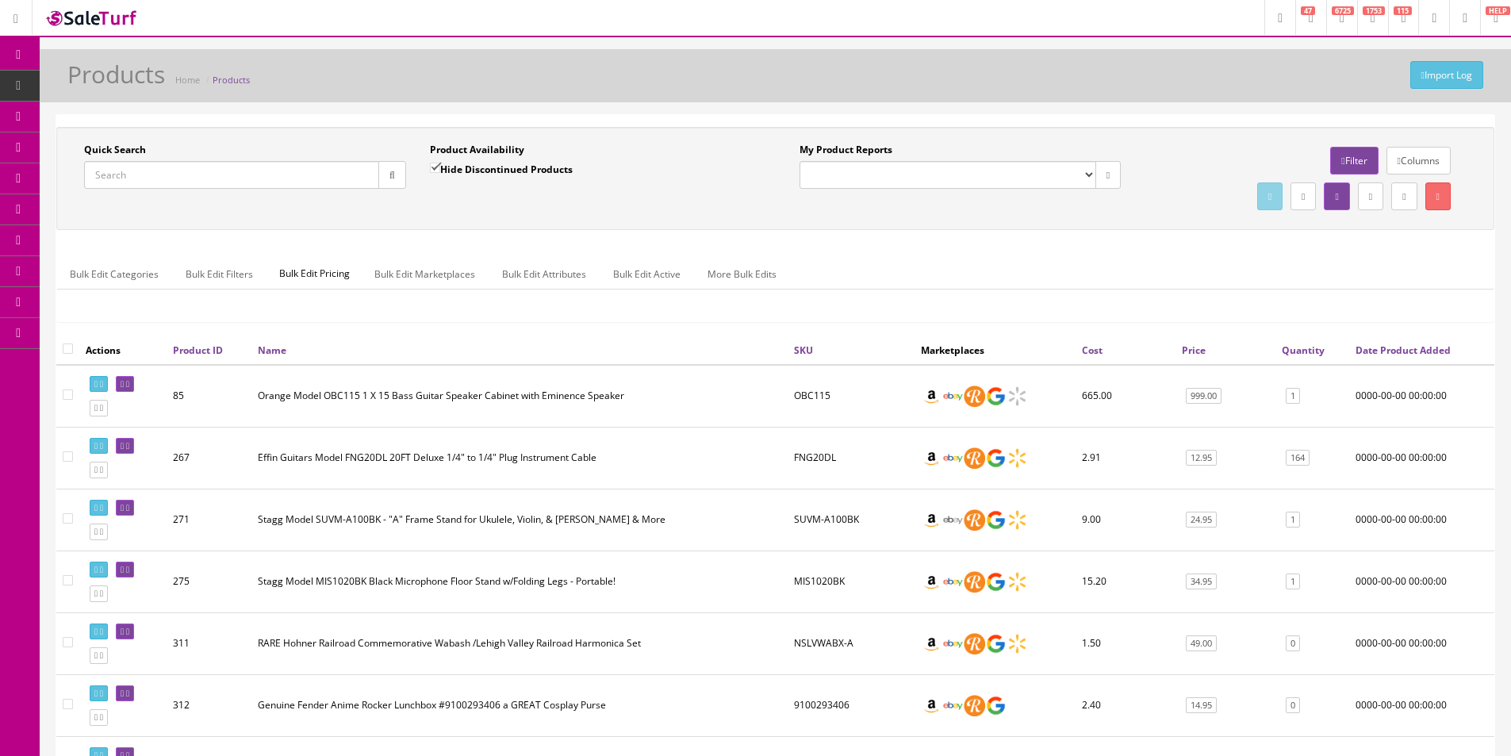
click at [1004, 257] on div "Bulk Edit Categories Bulk Edit Filters Bulk Edit Pricing Bulk Edit Marketplaces…" at bounding box center [775, 284] width 1437 height 75
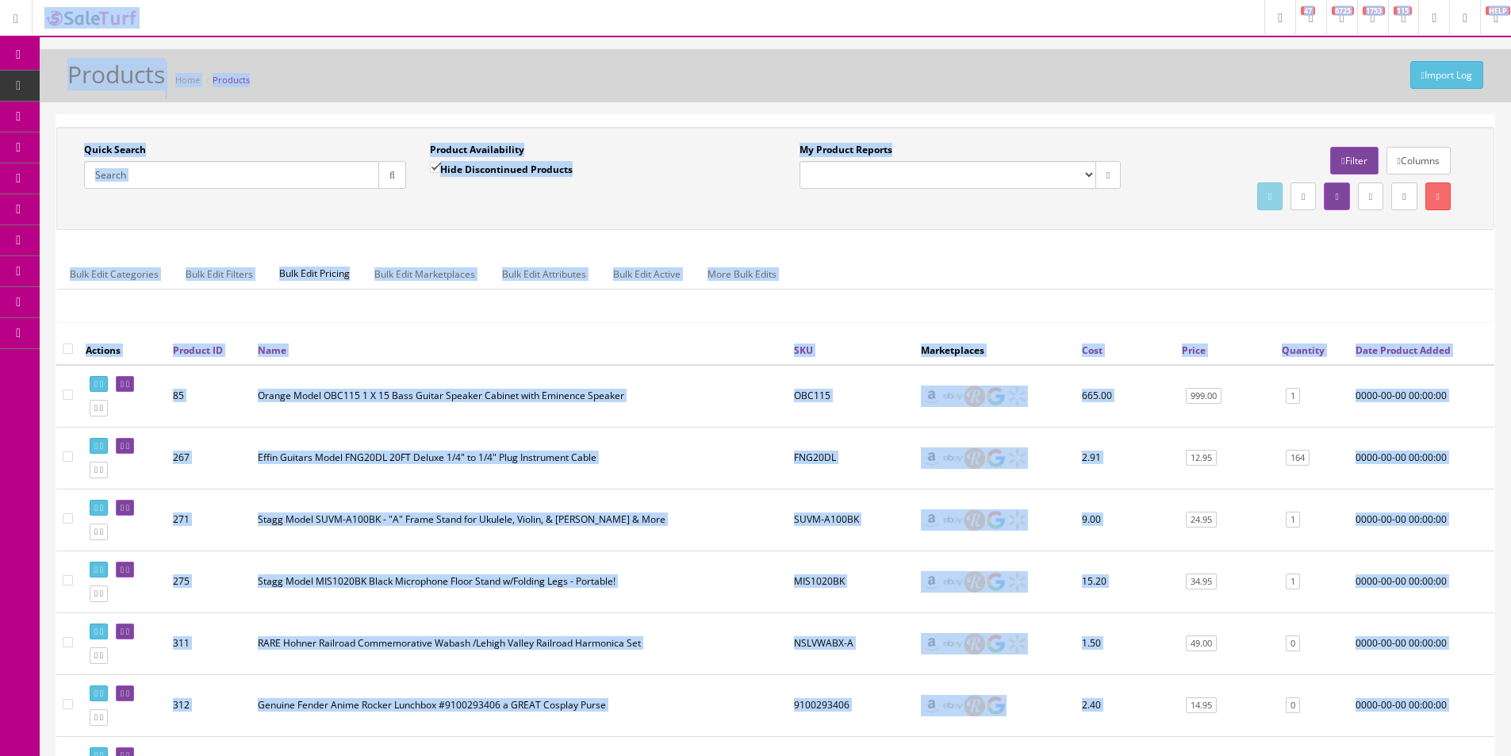
click at [999, 258] on div "Bulk Edit Categories Bulk Edit Filters Bulk Edit Pricing Bulk Edit Marketplaces…" at bounding box center [775, 284] width 1437 height 75
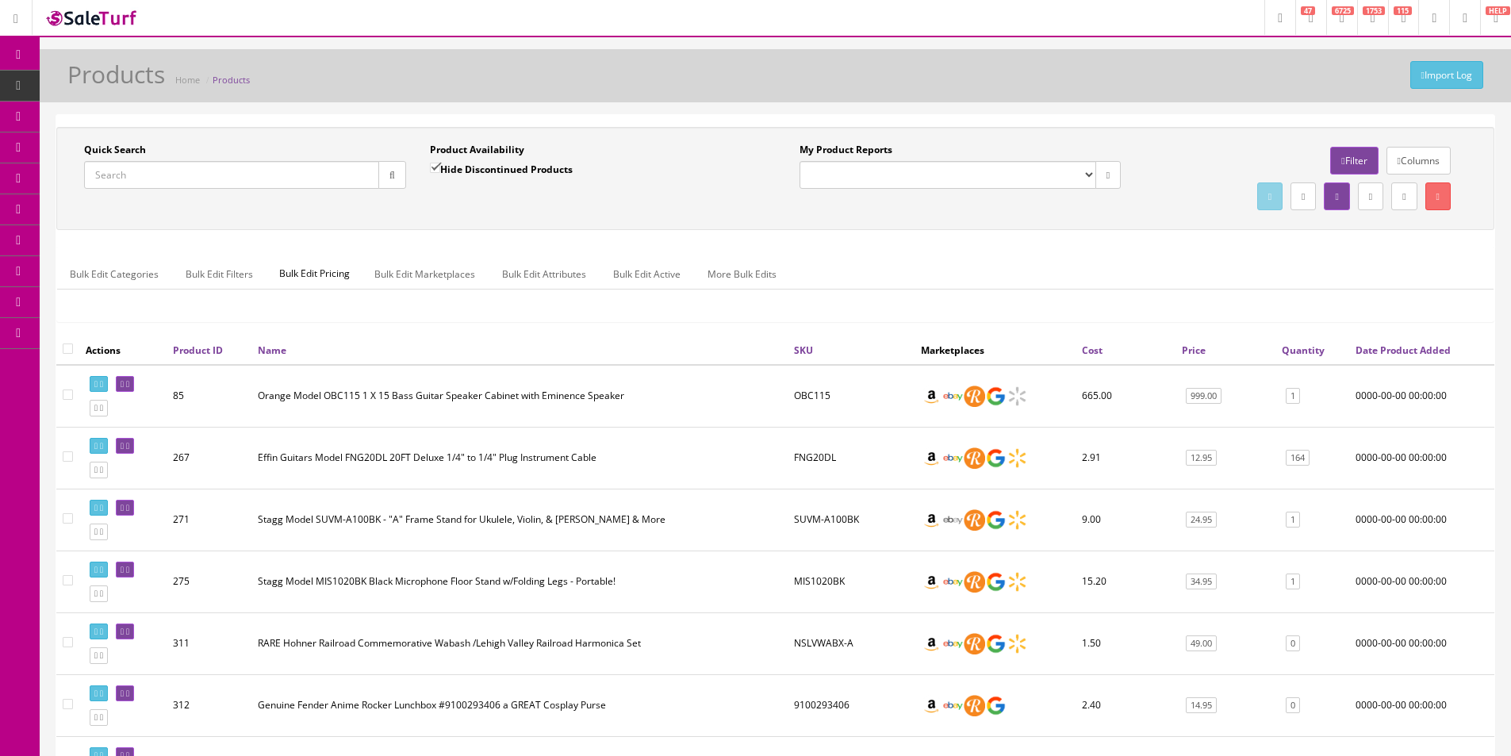
click at [999, 258] on div "Bulk Edit Categories Bulk Edit Filters Bulk Edit Pricing Bulk Edit Marketplaces…" at bounding box center [775, 284] width 1437 height 75
click at [262, 178] on input "Quick Search" at bounding box center [231, 175] width 295 height 28
click at [923, 244] on div "Quick Search Date From Product Availability Hide Discontinued Products Date To …" at bounding box center [775, 231] width 1438 height 209
click at [921, 244] on div "Quick Search Date From Product Availability Hide Discontinued Products Date To …" at bounding box center [775, 231] width 1438 height 209
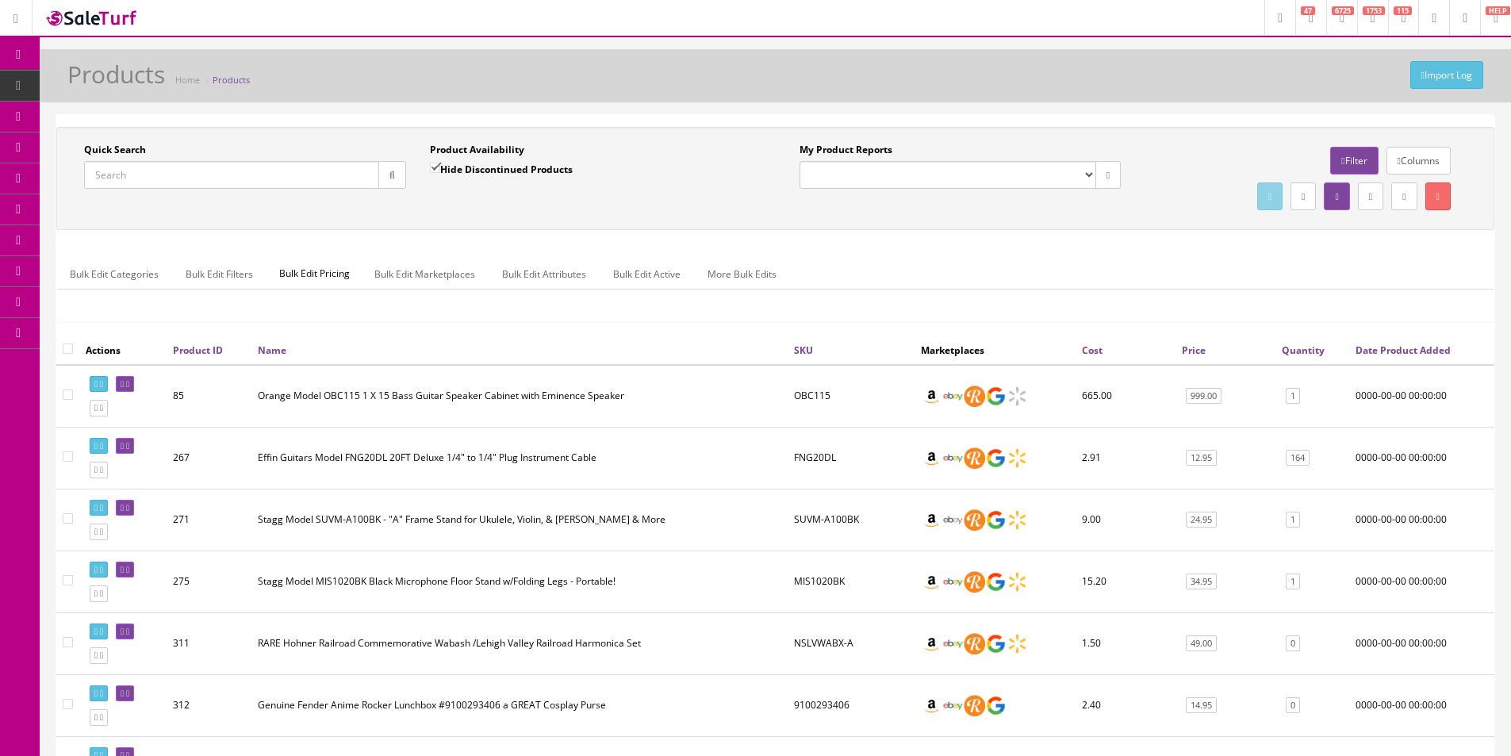
click at [232, 178] on input "Quick Search" at bounding box center [231, 175] width 295 height 28
